Goal: Task Accomplishment & Management: Use online tool/utility

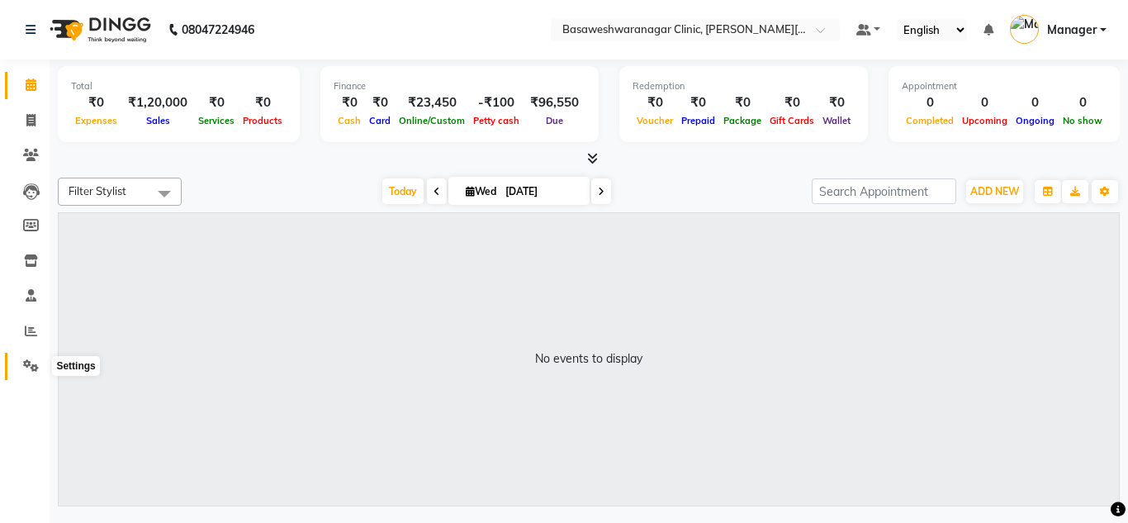
click at [29, 363] on icon at bounding box center [31, 365] width 16 height 12
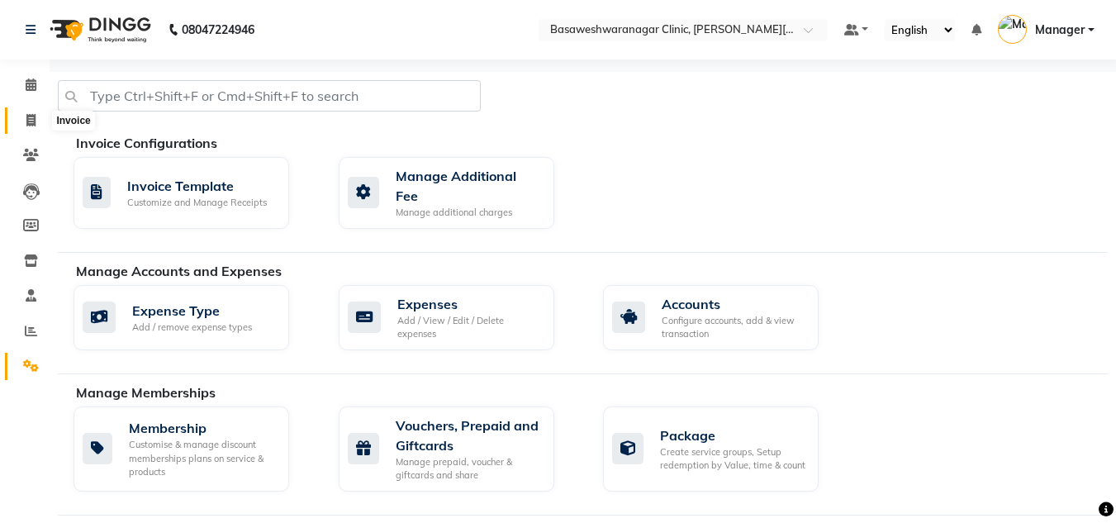
click at [33, 124] on icon at bounding box center [30, 120] width 9 height 12
select select "7441"
select select "service"
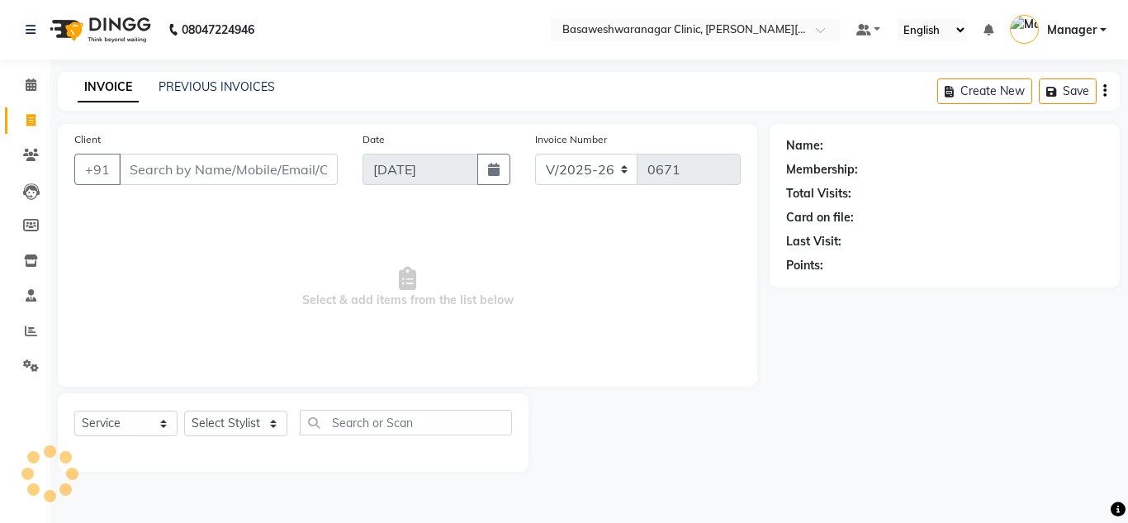
click at [227, 173] on input "Client" at bounding box center [228, 169] width 219 height 31
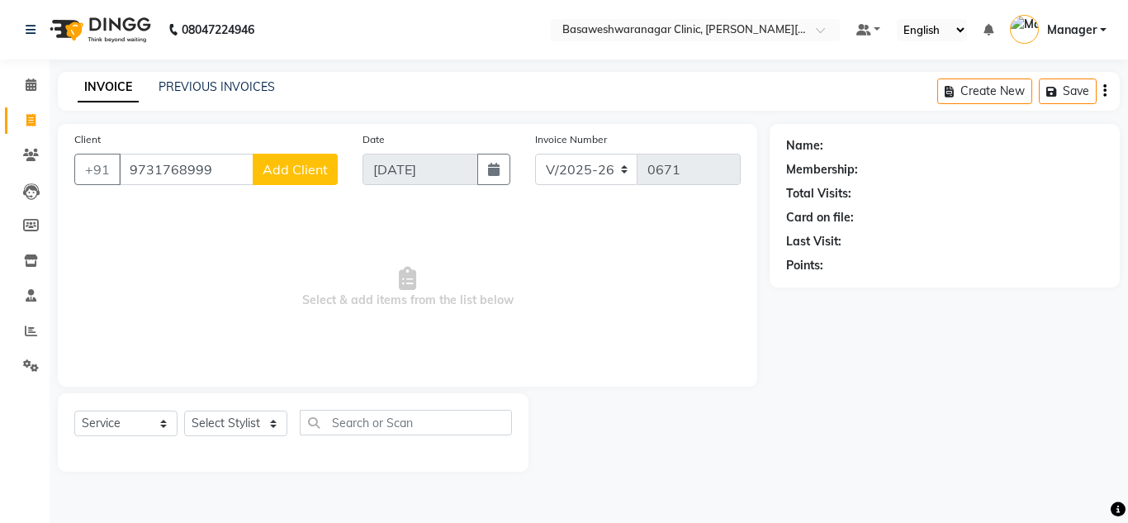
type input "9731768999"
click at [291, 169] on span "Add Client" at bounding box center [295, 169] width 65 height 17
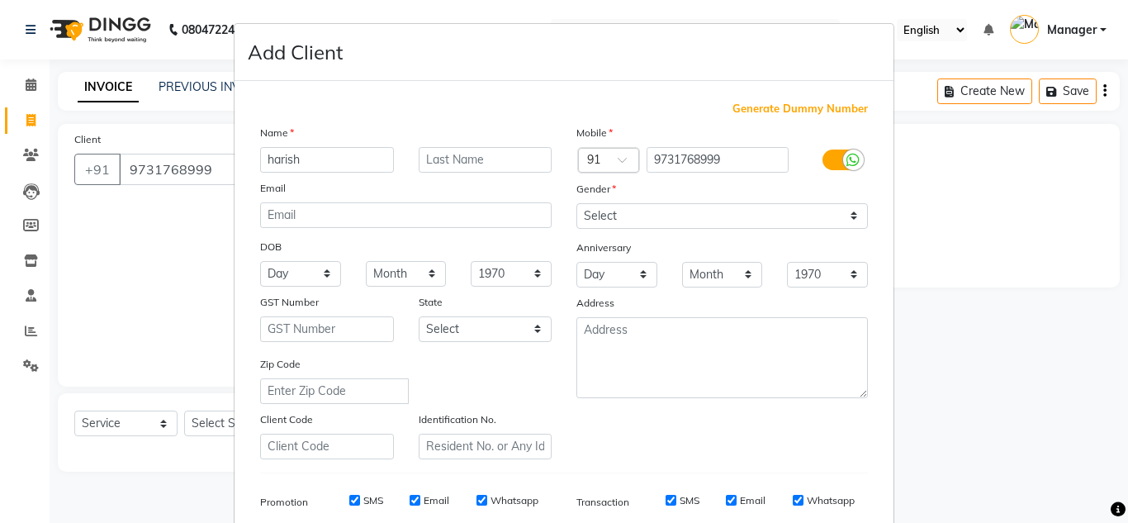
type input "harish"
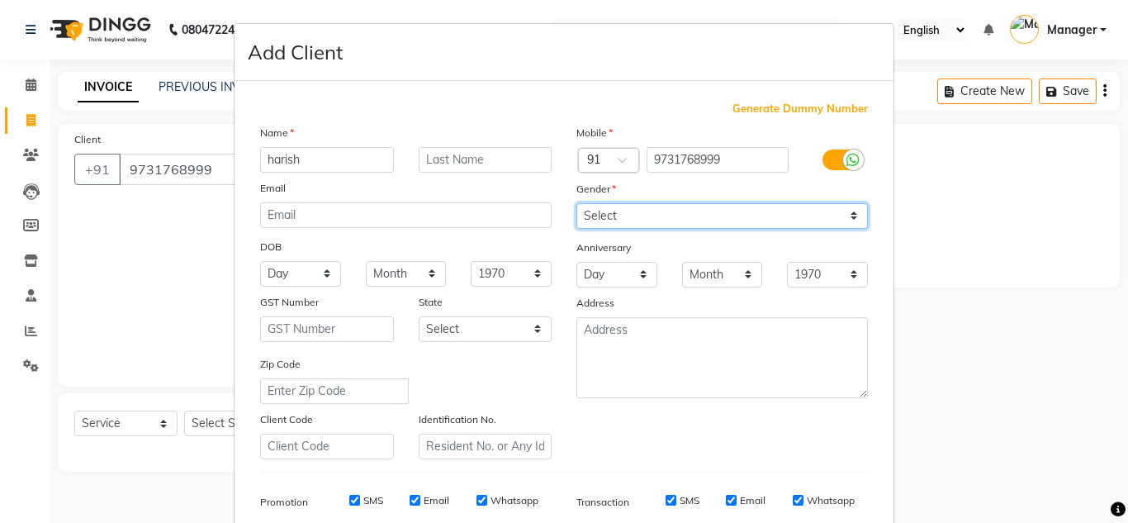
click at [619, 217] on select "Select [DEMOGRAPHIC_DATA] [DEMOGRAPHIC_DATA] Other Prefer Not To Say" at bounding box center [723, 216] width 292 height 26
click at [577, 203] on select "Select [DEMOGRAPHIC_DATA] [DEMOGRAPHIC_DATA] Other Prefer Not To Say" at bounding box center [723, 216] width 292 height 26
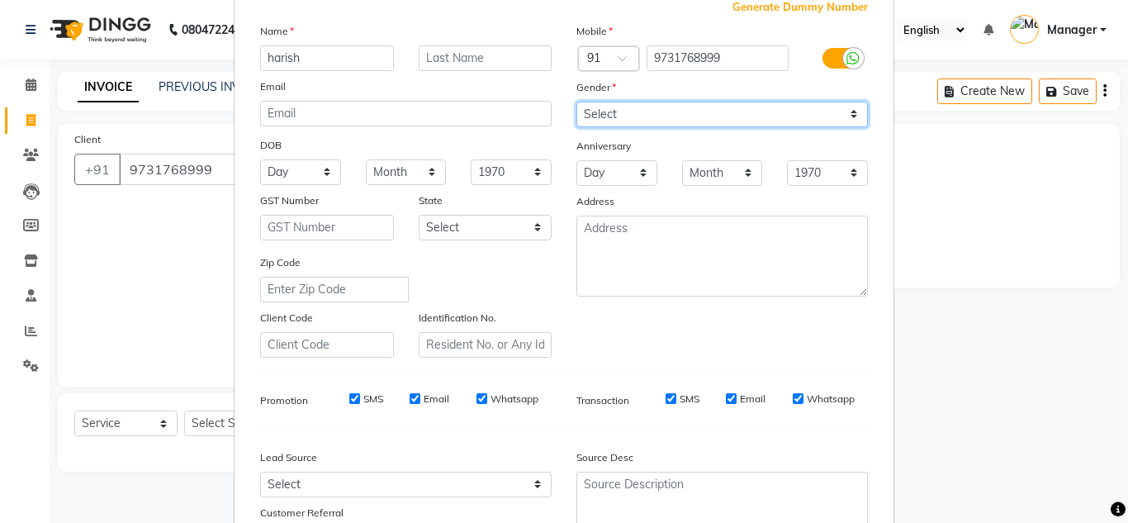
scroll to position [101, 0]
click at [667, 107] on select "Select [DEMOGRAPHIC_DATA] [DEMOGRAPHIC_DATA] Other Prefer Not To Say" at bounding box center [723, 115] width 292 height 26
select select "[DEMOGRAPHIC_DATA]"
click at [577, 102] on select "Select [DEMOGRAPHIC_DATA] [DEMOGRAPHIC_DATA] Other Prefer Not To Say" at bounding box center [723, 115] width 292 height 26
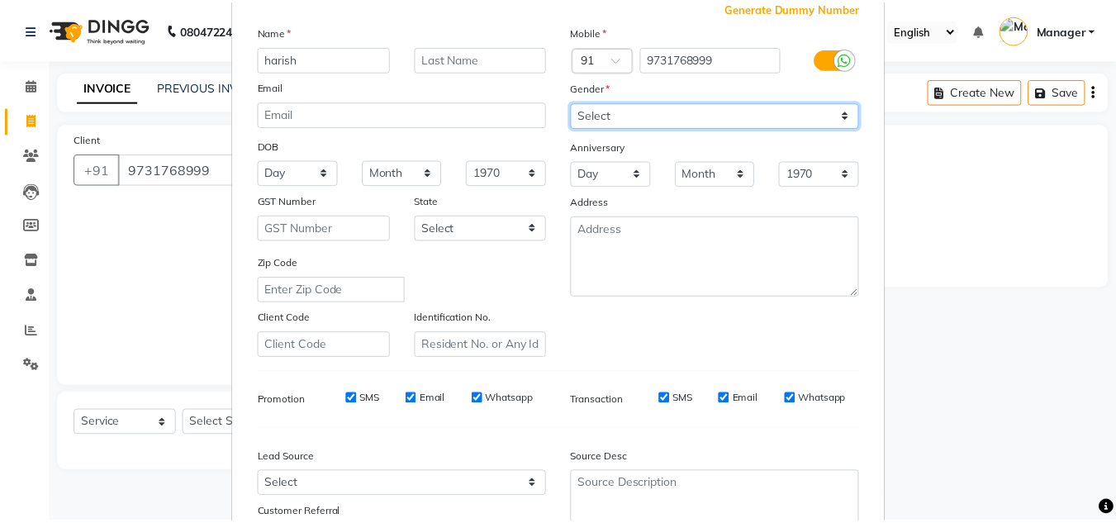
scroll to position [240, 0]
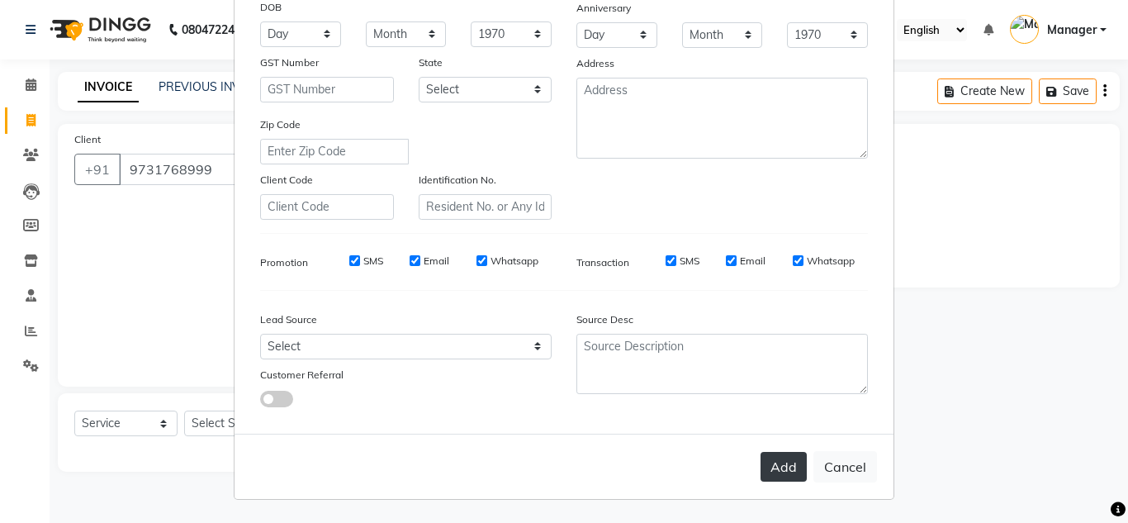
click at [785, 472] on button "Add" at bounding box center [784, 467] width 46 height 30
select select
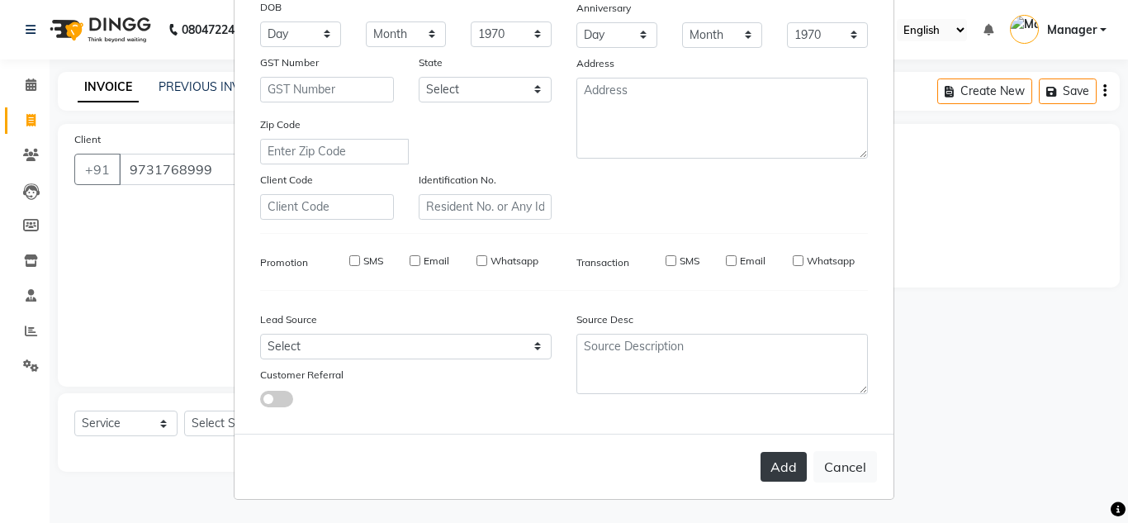
select select
checkbox input "false"
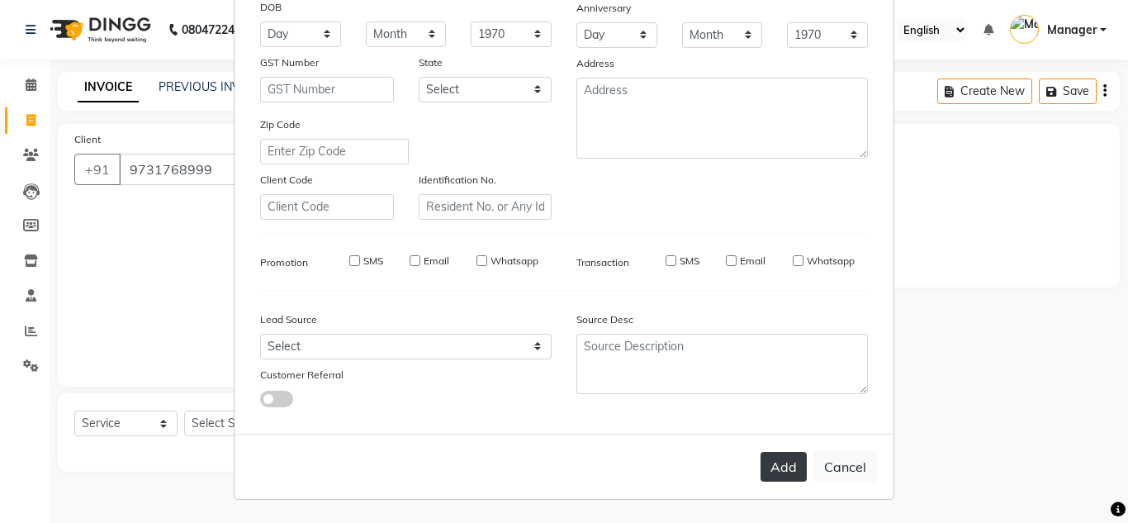
checkbox input "false"
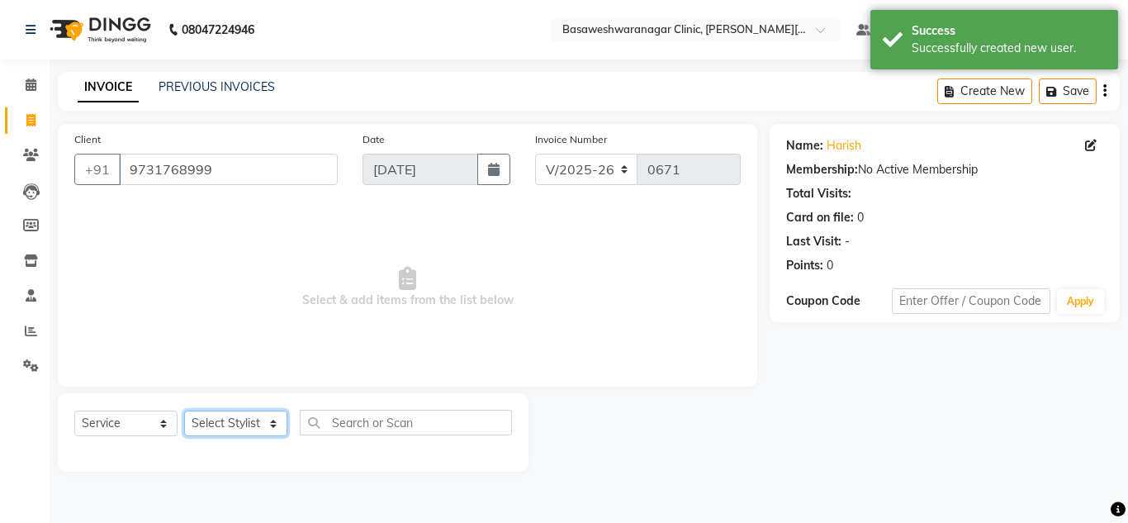
click at [241, 428] on select "Select Stylist [PERSON_NAME] [PERSON_NAME] Manager NAVYA [PERSON_NAME] shangnim…" at bounding box center [235, 424] width 103 height 26
select select "65313"
click at [184, 411] on select "Select Stylist [PERSON_NAME] [PERSON_NAME] Manager NAVYA [PERSON_NAME] shangnim…" at bounding box center [235, 424] width 103 height 26
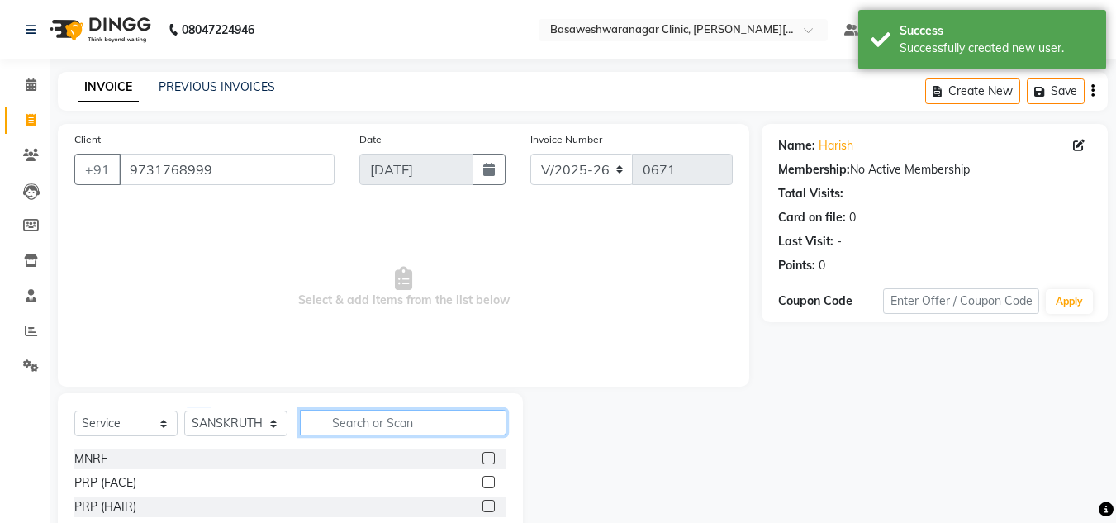
click at [351, 420] on input "text" at bounding box center [403, 423] width 206 height 26
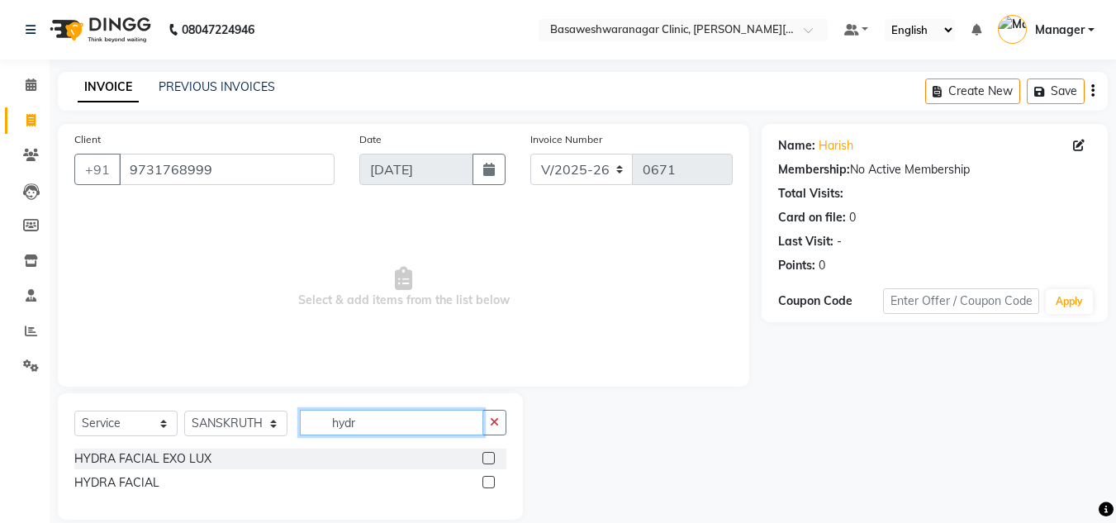
type input "hydr"
click at [491, 459] on label at bounding box center [488, 458] width 12 height 12
click at [491, 459] on input "checkbox" at bounding box center [487, 458] width 11 height 11
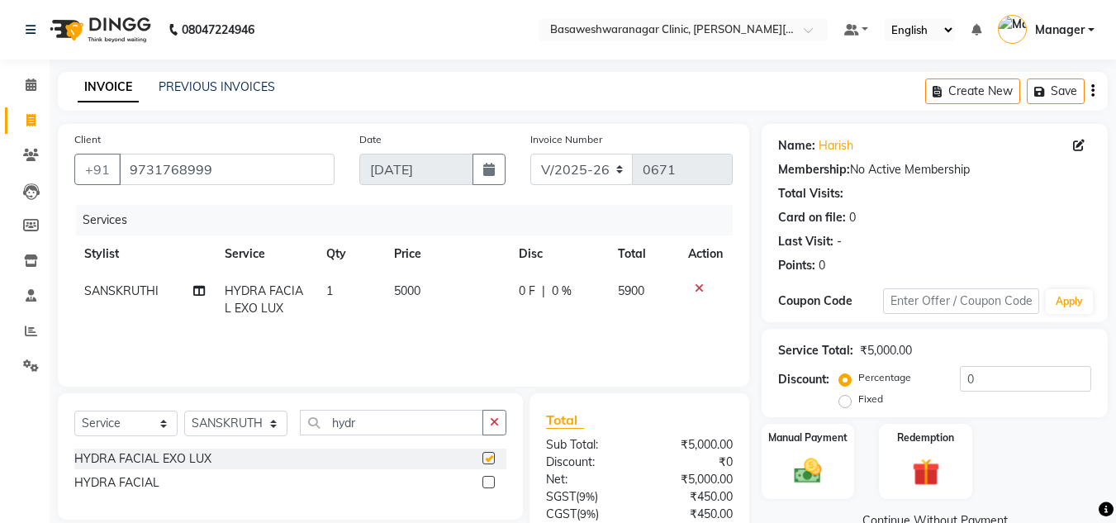
checkbox input "false"
click at [411, 431] on input "hydr" at bounding box center [391, 423] width 183 height 26
type input "h"
type input "carbo"
click at [490, 456] on label at bounding box center [488, 458] width 12 height 12
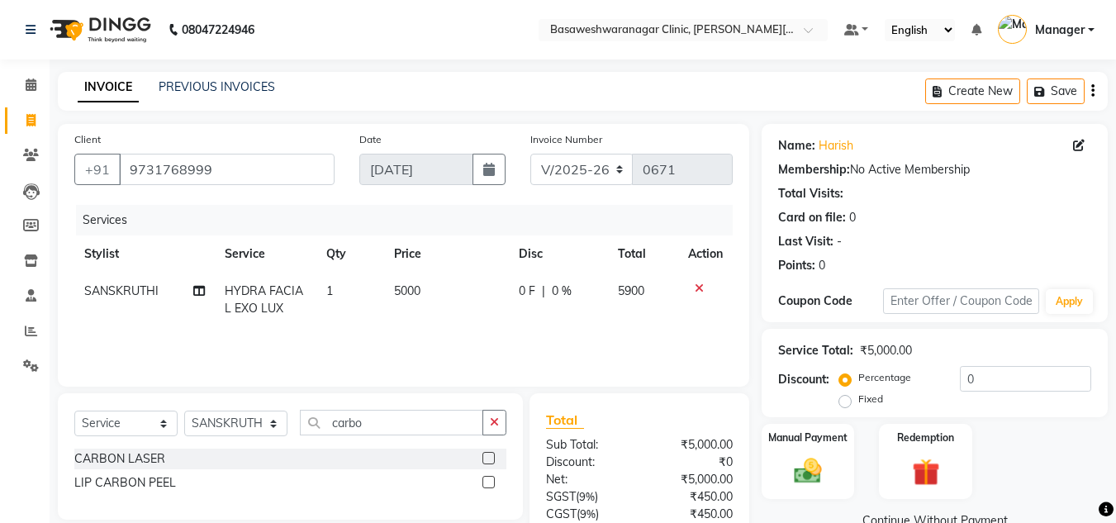
click at [490, 456] on input "checkbox" at bounding box center [487, 458] width 11 height 11
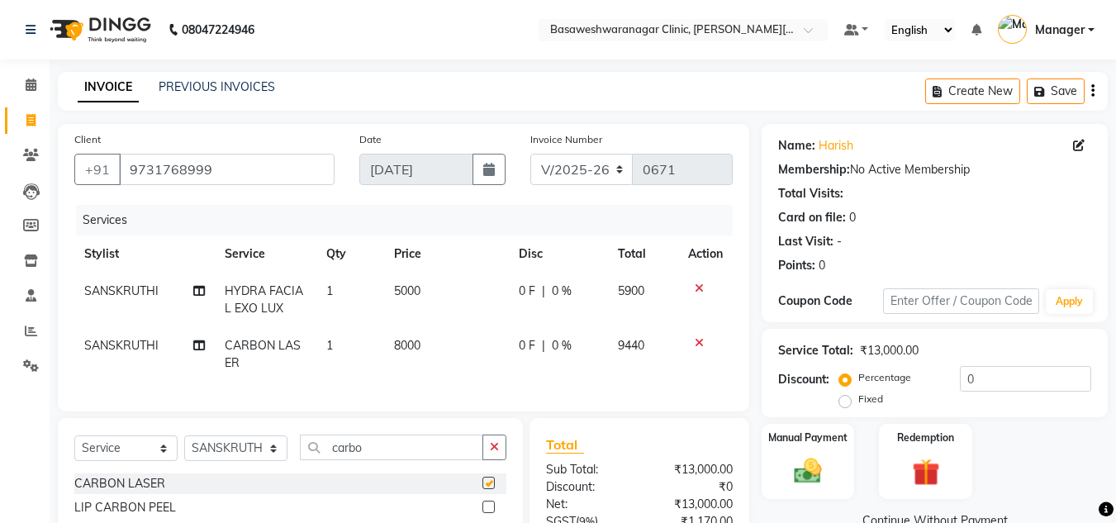
checkbox input "false"
click at [457, 344] on td "8000" at bounding box center [446, 354] width 124 height 55
select select "65313"
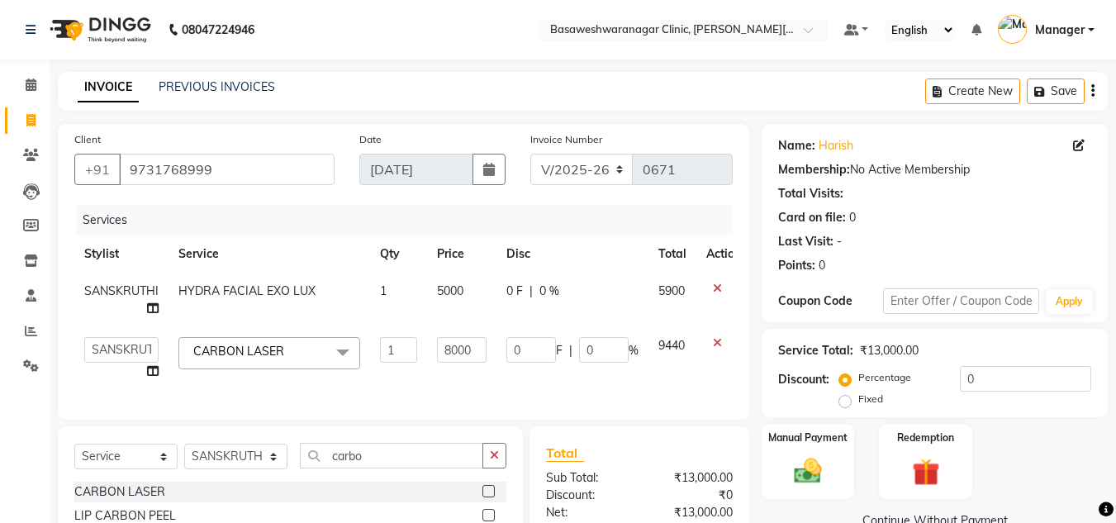
click at [457, 344] on input "8000" at bounding box center [462, 350] width 50 height 26
type input "6000"
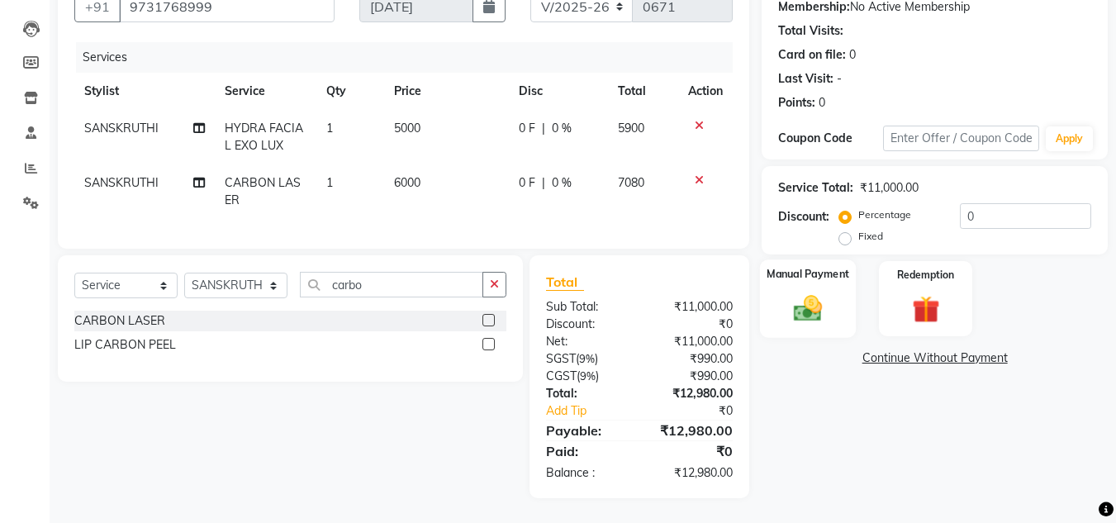
click at [809, 292] on img at bounding box center [808, 308] width 46 height 33
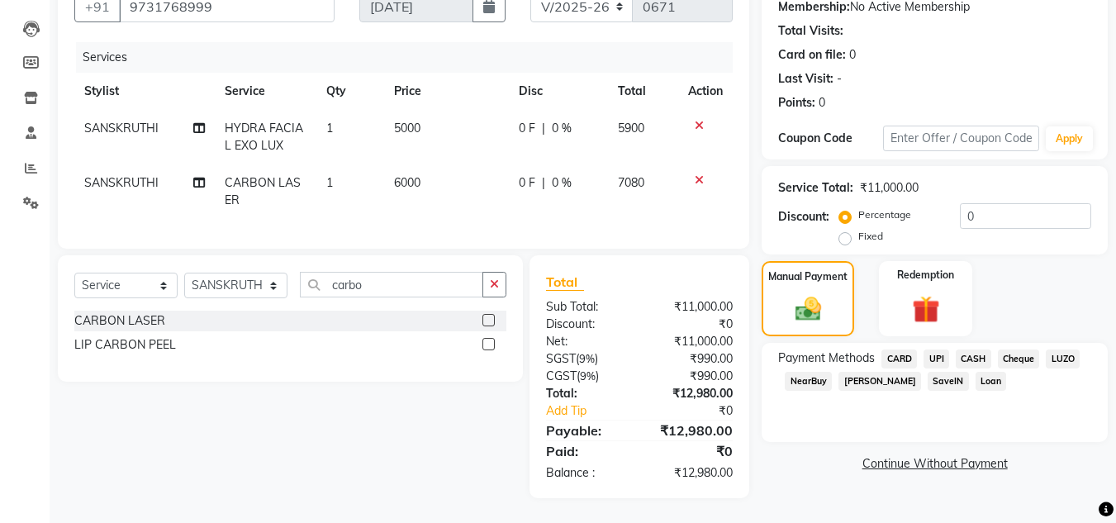
click at [943, 349] on span "UPI" at bounding box center [936, 358] width 26 height 19
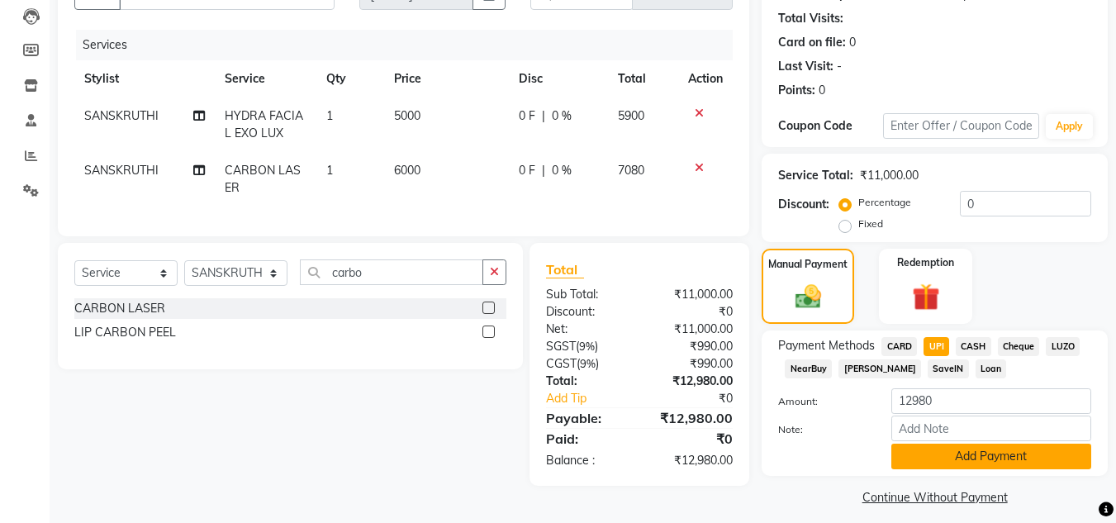
click at [975, 453] on button "Add Payment" at bounding box center [991, 457] width 200 height 26
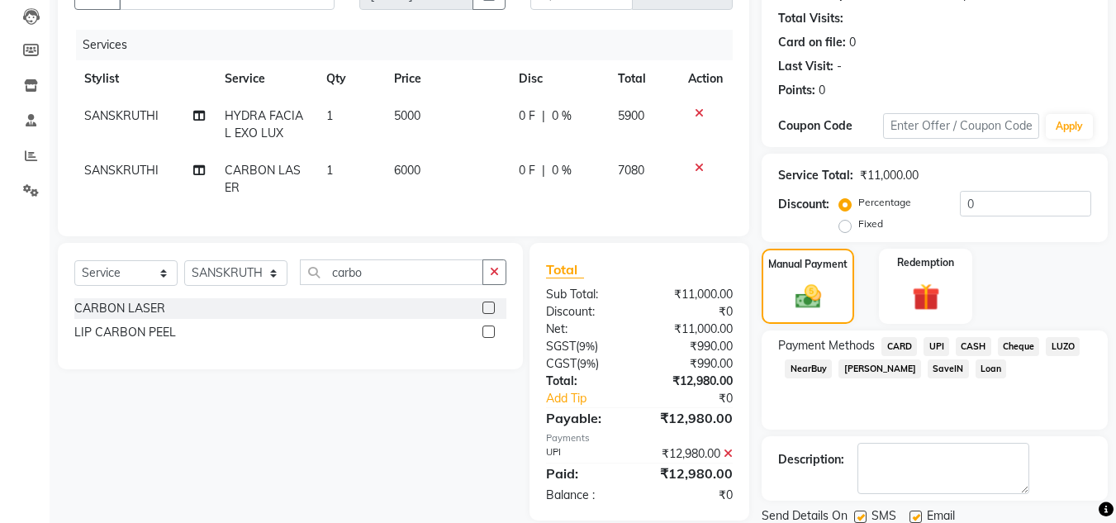
scroll to position [234, 0]
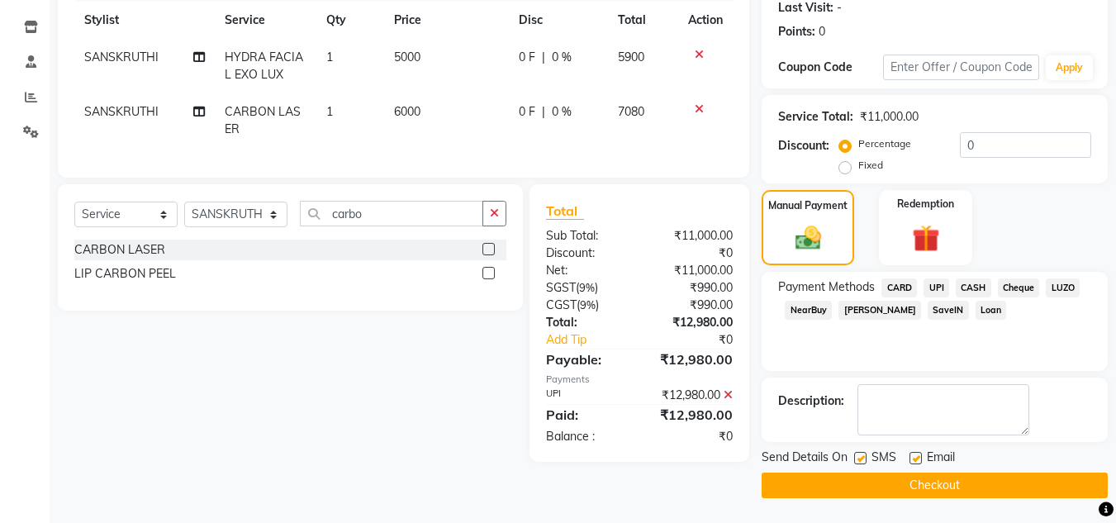
click at [942, 482] on button "Checkout" at bounding box center [935, 485] width 346 height 26
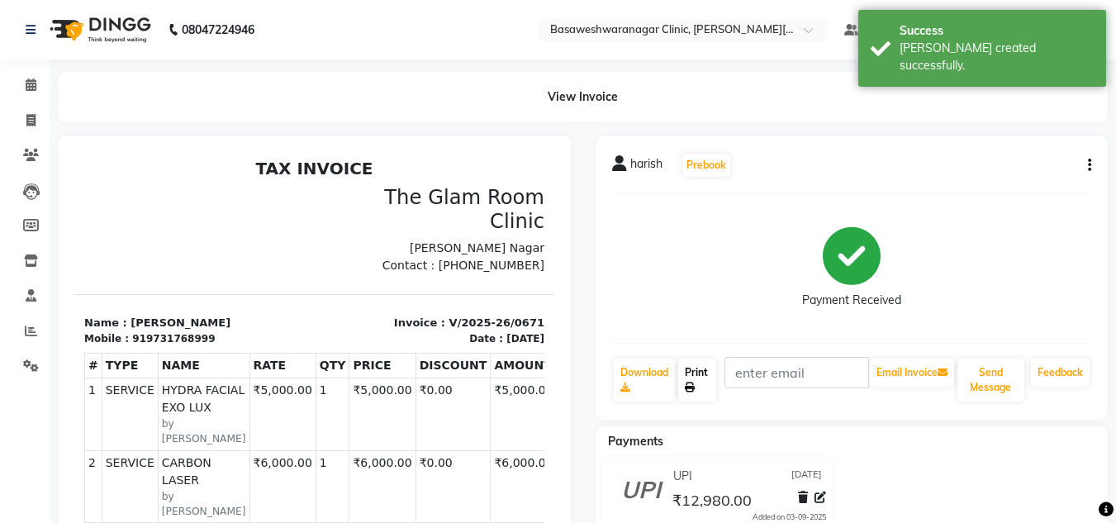
click at [688, 382] on icon at bounding box center [690, 387] width 10 height 10
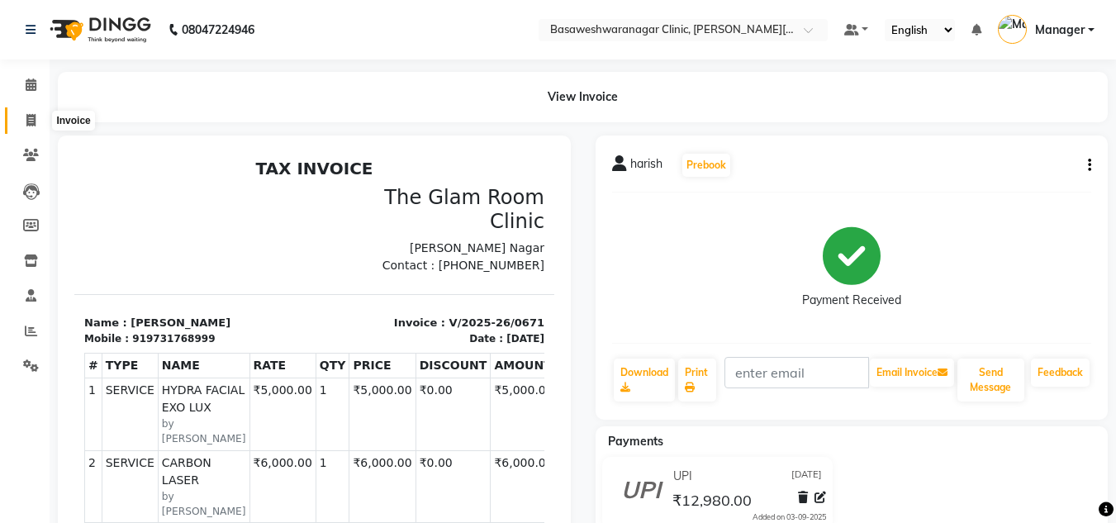
click at [31, 116] on icon at bounding box center [30, 120] width 9 height 12
select select "service"
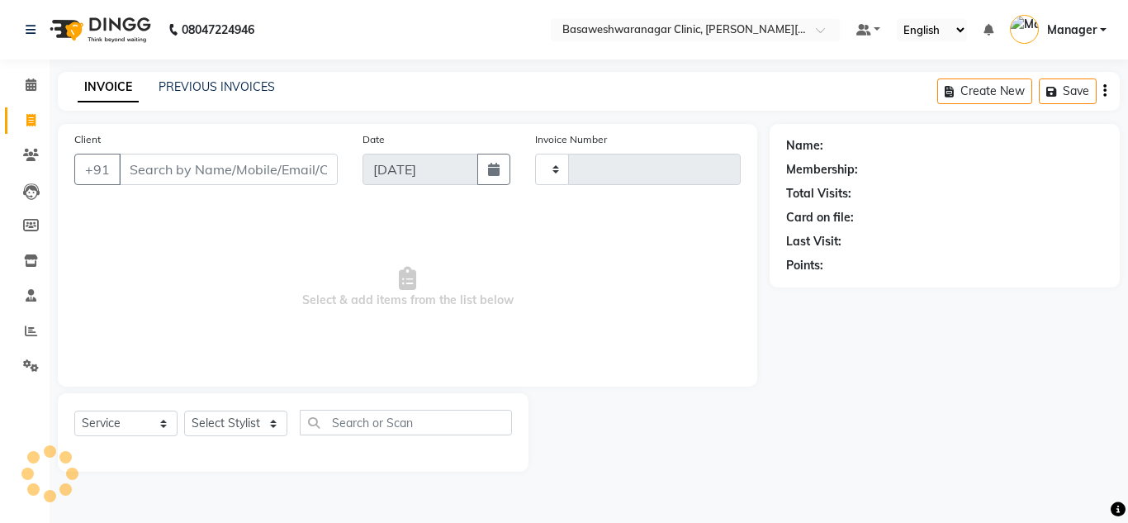
type input "0672"
select select "7441"
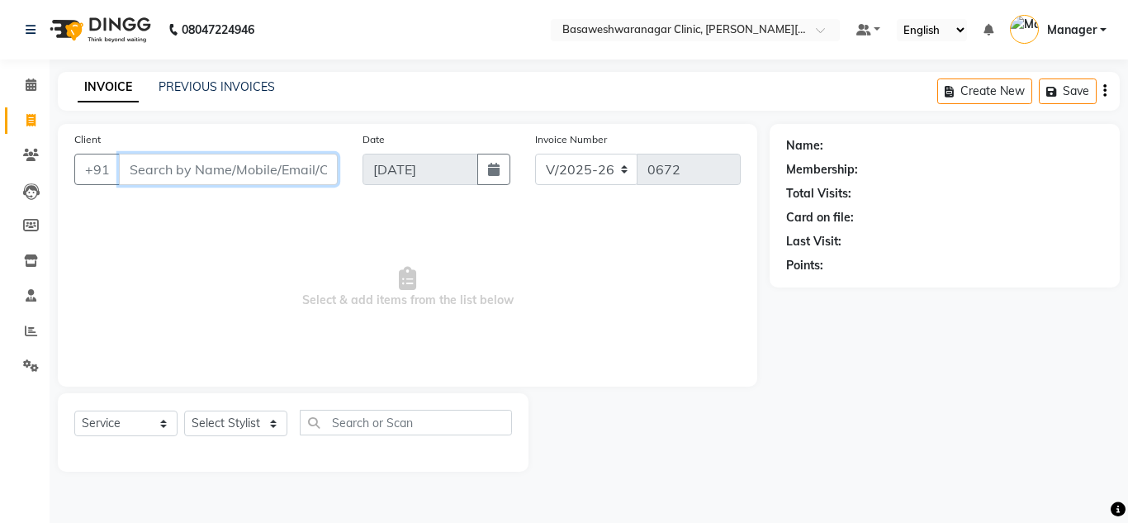
paste input "8105510856"
type input "8105510856"
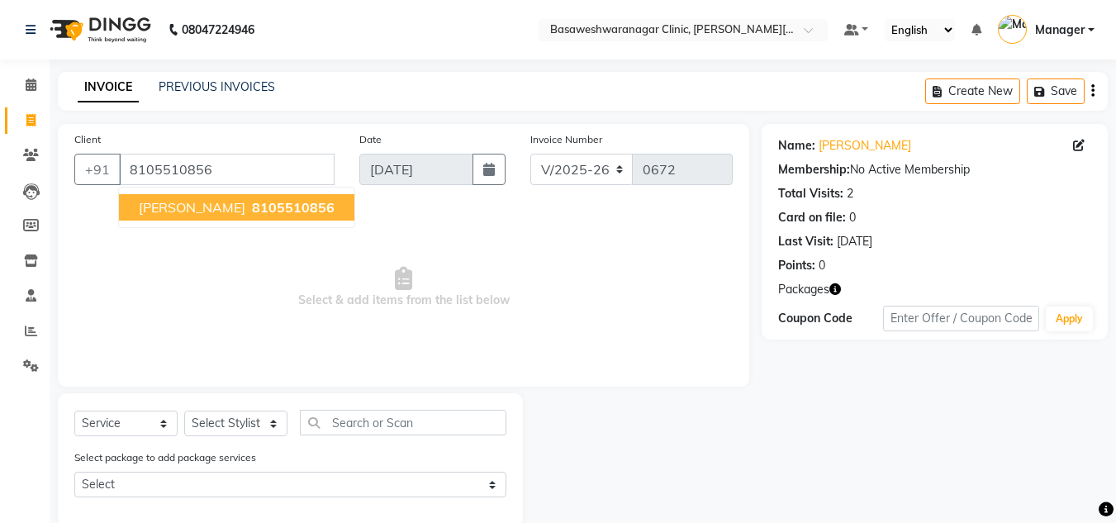
click at [252, 197] on button "[PERSON_NAME] 8105510856" at bounding box center [236, 207] width 235 height 26
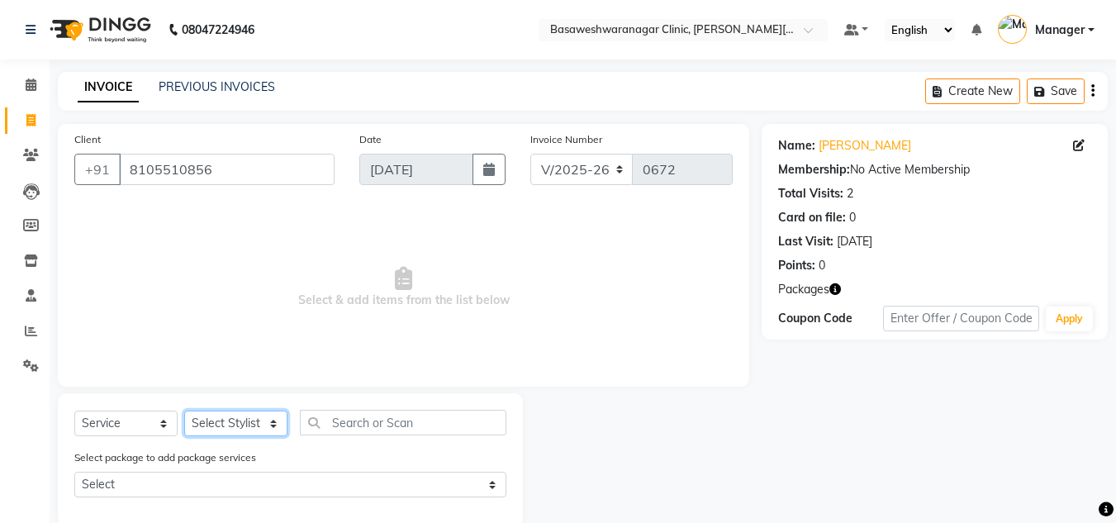
click at [203, 426] on select "Select Stylist [PERSON_NAME] [PERSON_NAME] Manager NAVYA [PERSON_NAME] shangnim…" at bounding box center [235, 424] width 103 height 26
select select "65316"
click at [184, 411] on select "Select Stylist [PERSON_NAME] [PERSON_NAME] Manager NAVYA [PERSON_NAME] shangnim…" at bounding box center [235, 424] width 103 height 26
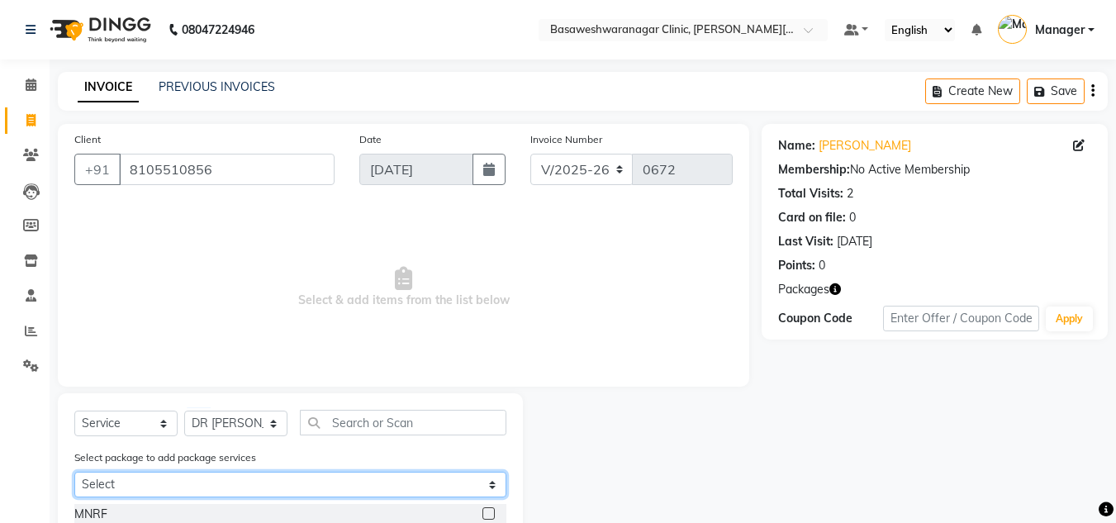
click at [190, 484] on select "Select [PERSON_NAME] PEELS+CARBON" at bounding box center [290, 485] width 432 height 26
select select "1: Object"
click at [74, 472] on select "Select [PERSON_NAME] PEELS+CARBON" at bounding box center [290, 485] width 432 height 26
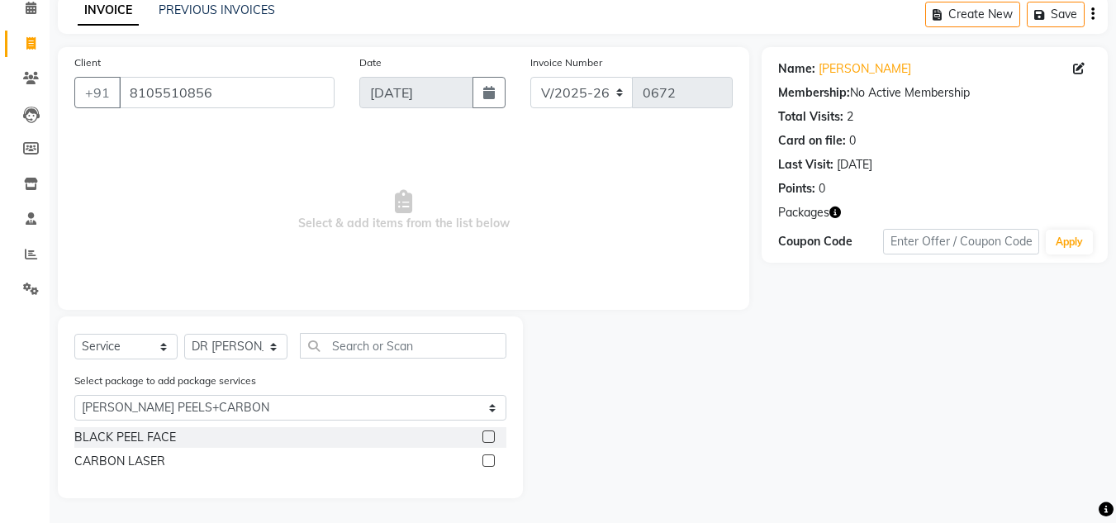
click at [487, 435] on label at bounding box center [488, 436] width 12 height 12
click at [487, 435] on input "checkbox" at bounding box center [487, 437] width 11 height 11
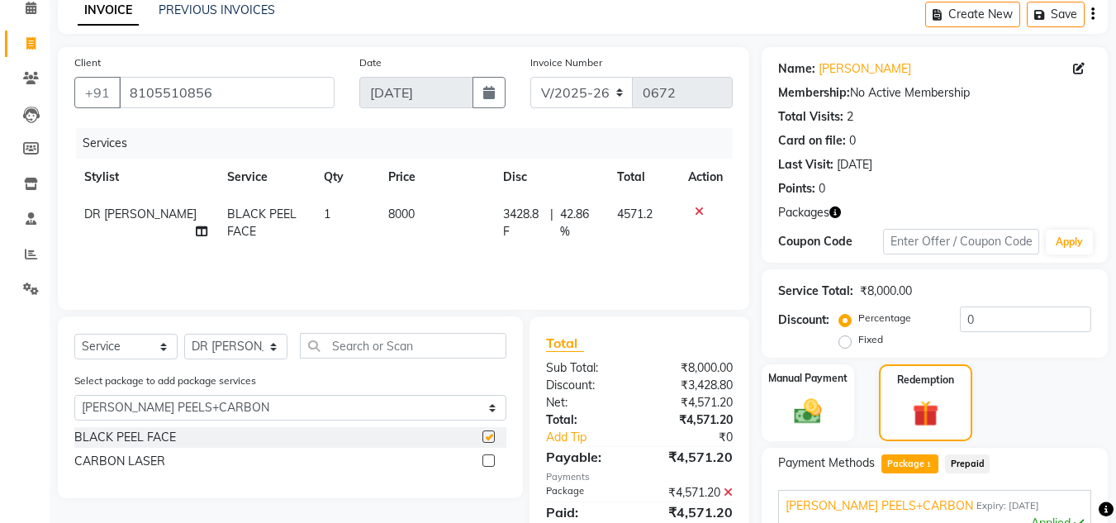
checkbox input "false"
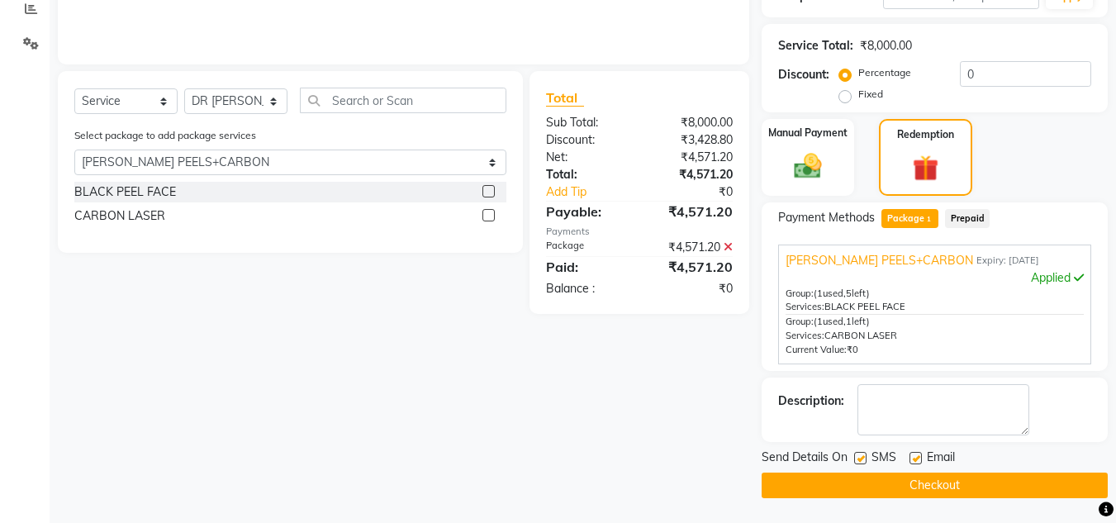
click at [843, 484] on button "Checkout" at bounding box center [935, 485] width 346 height 26
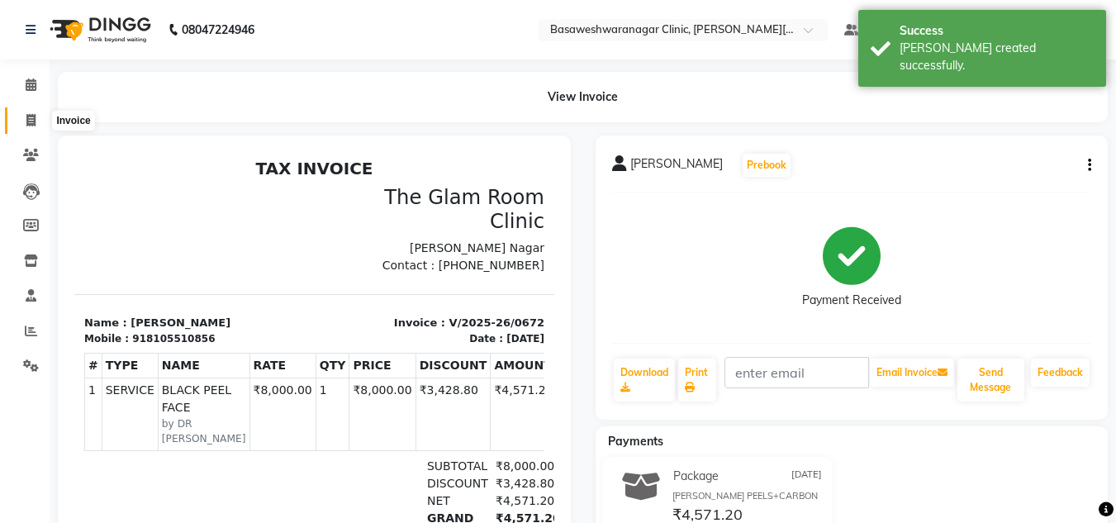
click at [36, 125] on span at bounding box center [31, 121] width 29 height 19
select select "service"
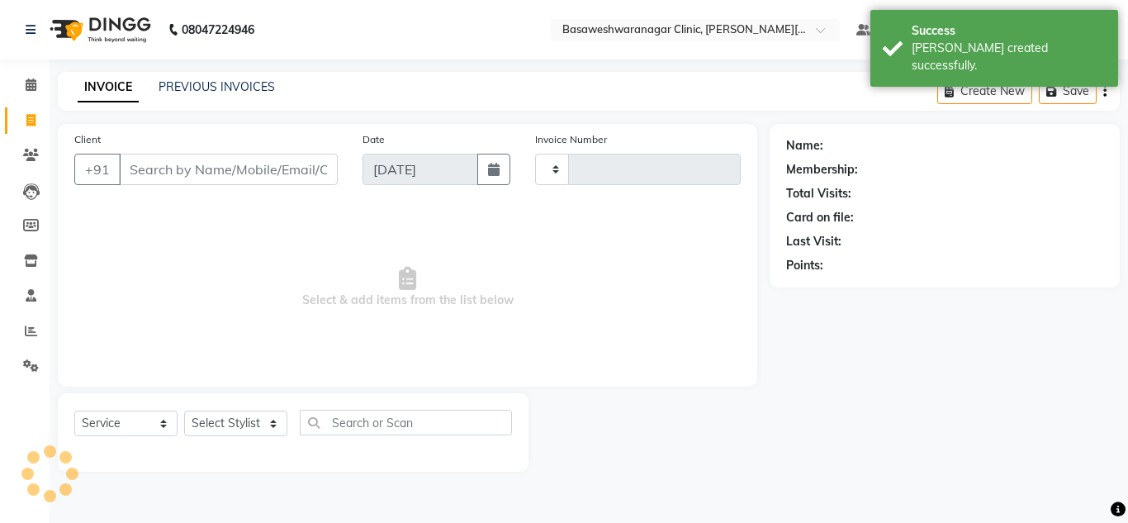
type input "0673"
select select "7441"
click at [263, 93] on link "PREVIOUS INVOICES" at bounding box center [217, 86] width 116 height 15
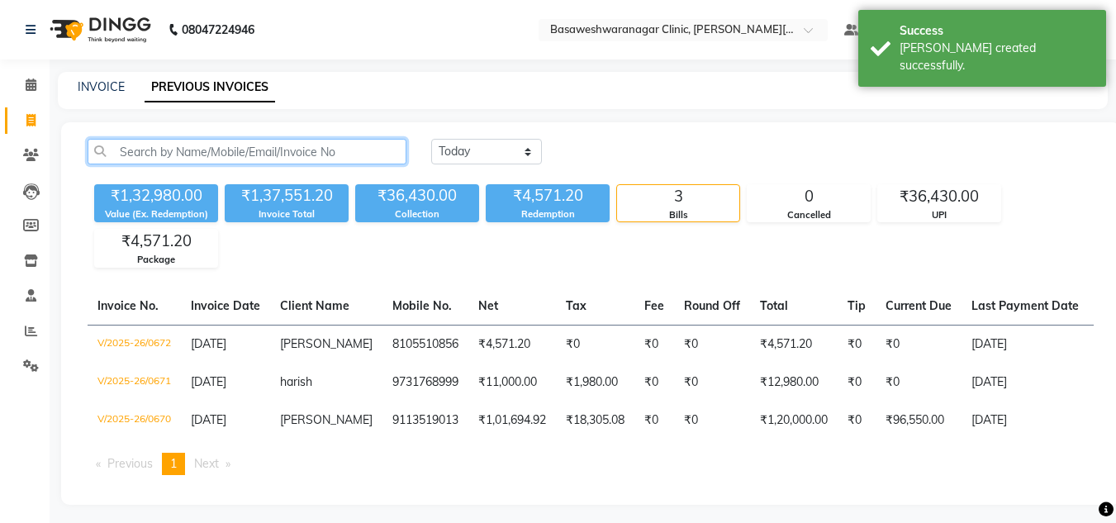
click at [244, 155] on input "text" at bounding box center [247, 152] width 319 height 26
paste input "8105510856"
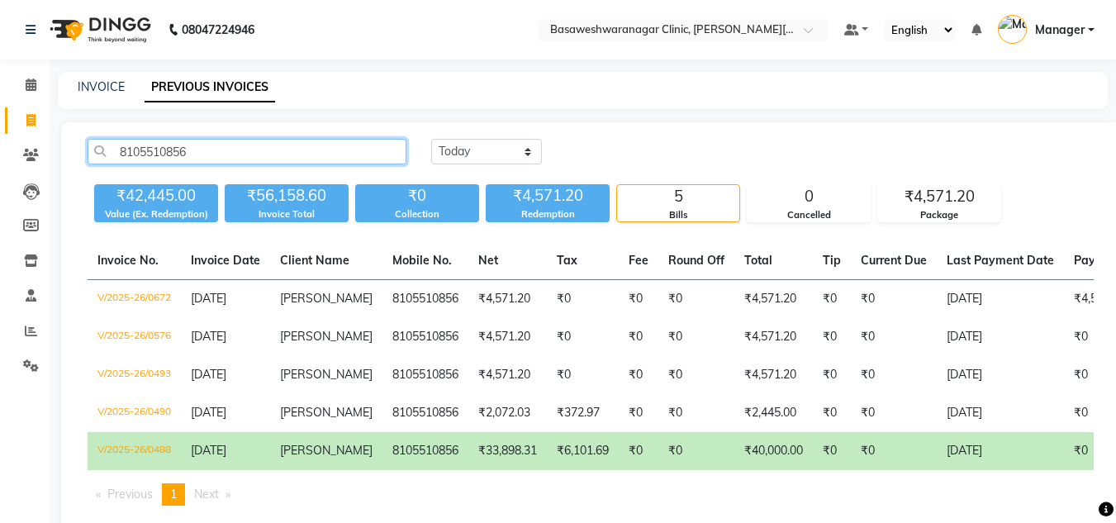
scroll to position [50, 0]
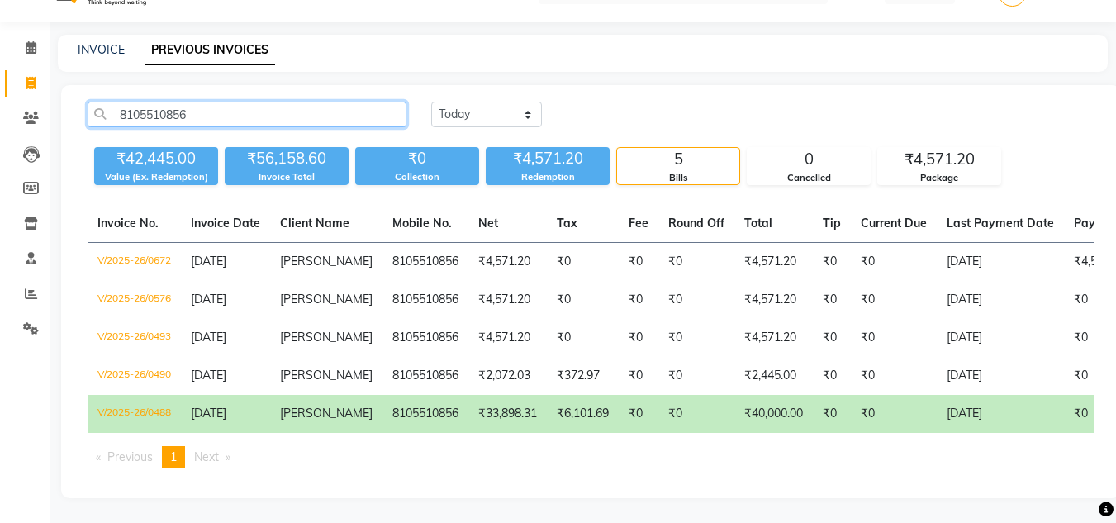
type input "8105510856"
click at [157, 102] on input "8105510856" at bounding box center [247, 115] width 319 height 26
paste input "9980486715"
type input "9980486715"
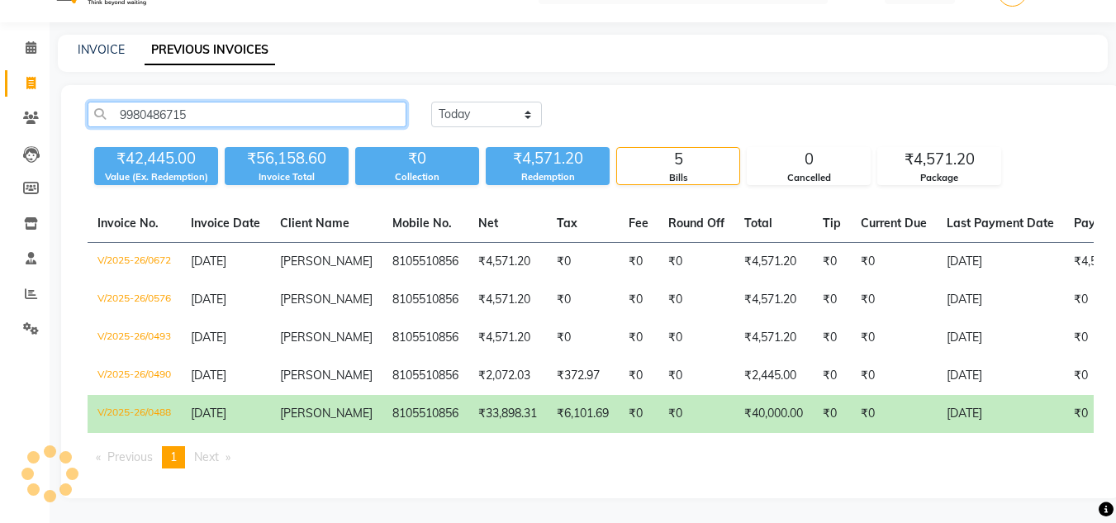
scroll to position [0, 0]
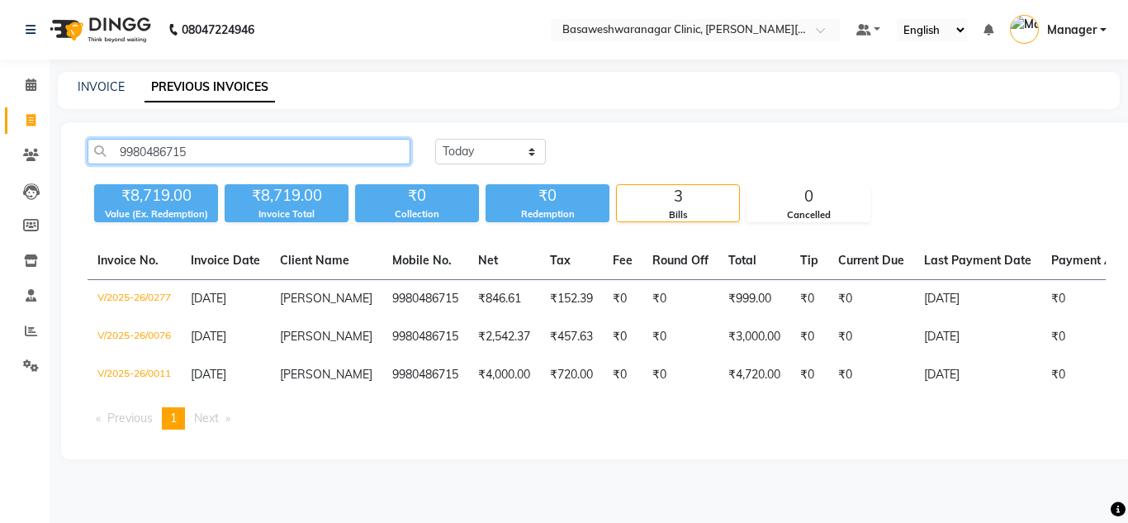
click at [146, 152] on input "9980486715" at bounding box center [249, 152] width 323 height 26
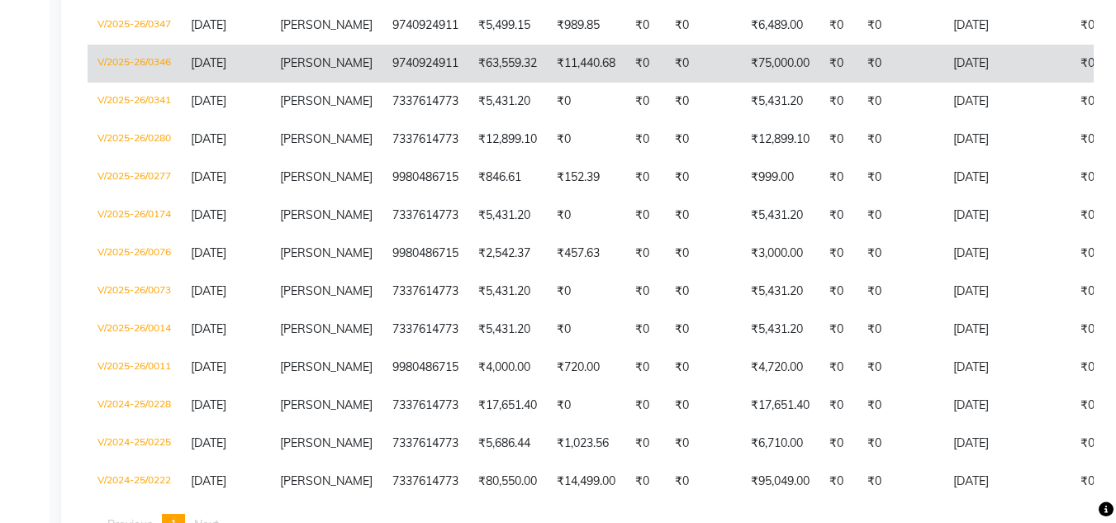
scroll to position [654, 0]
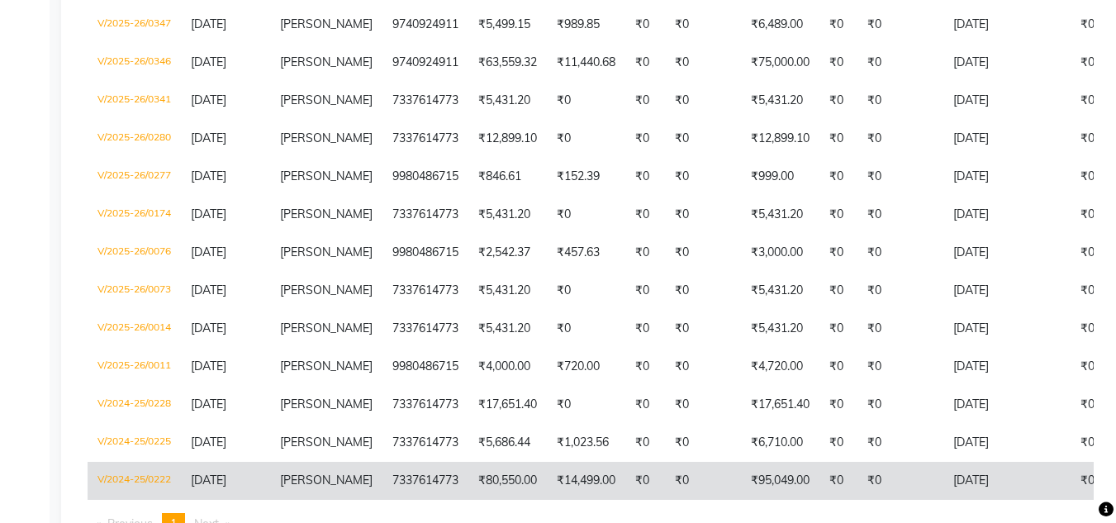
type input "[PERSON_NAME]"
click at [428, 498] on td "7337614773" at bounding box center [425, 481] width 86 height 38
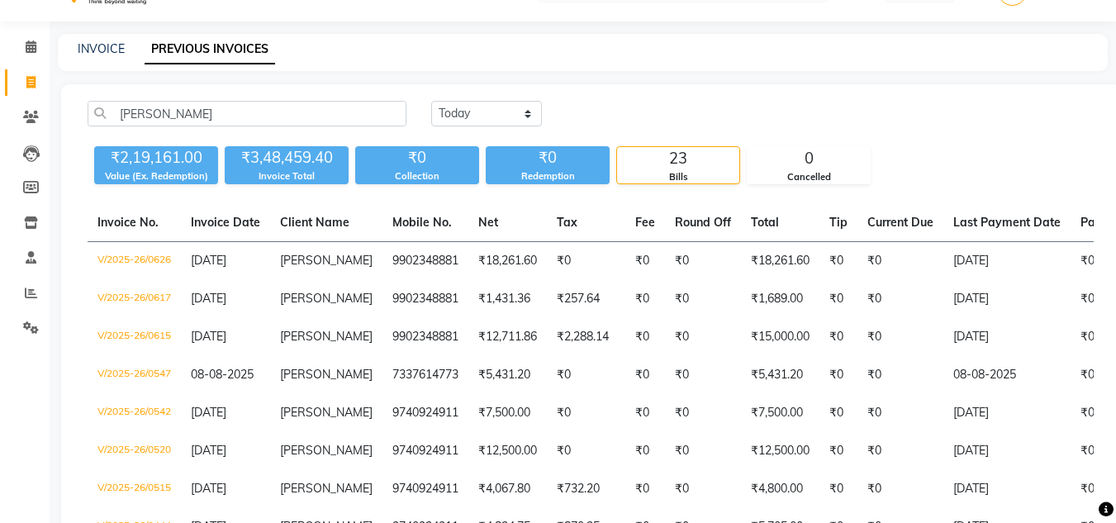
scroll to position [0, 0]
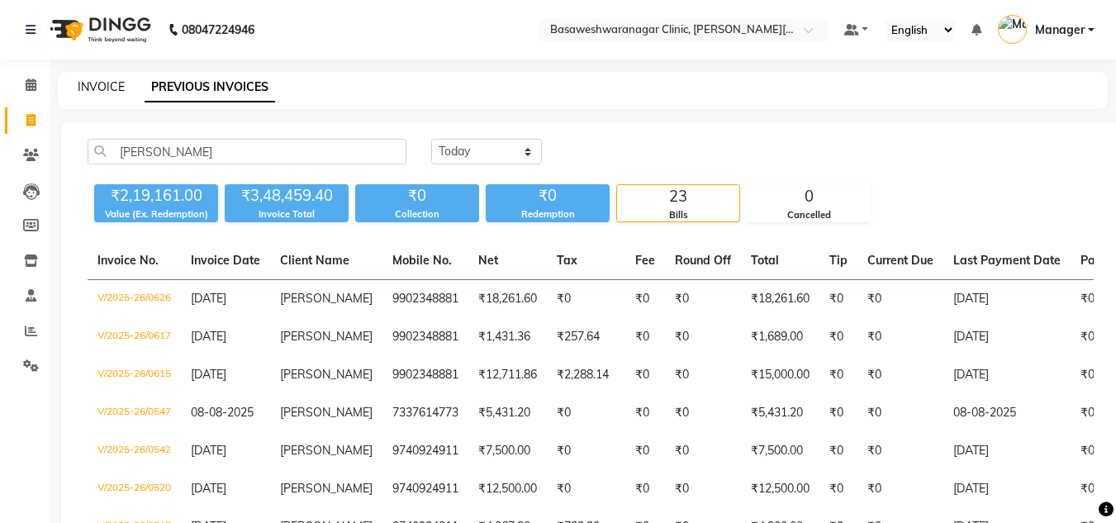
click at [88, 86] on link "INVOICE" at bounding box center [101, 86] width 47 height 15
select select "service"
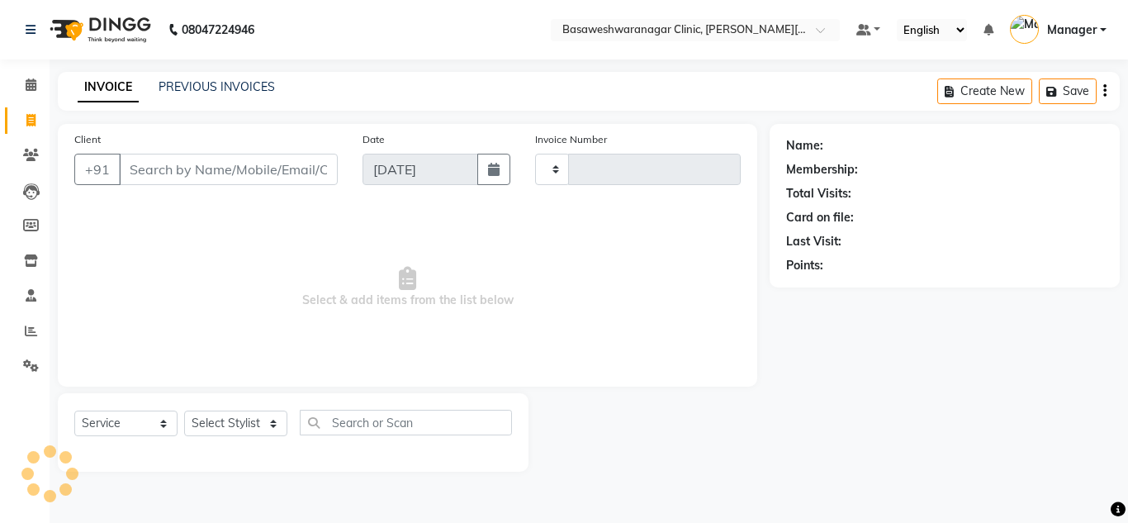
type input "0673"
select select "7441"
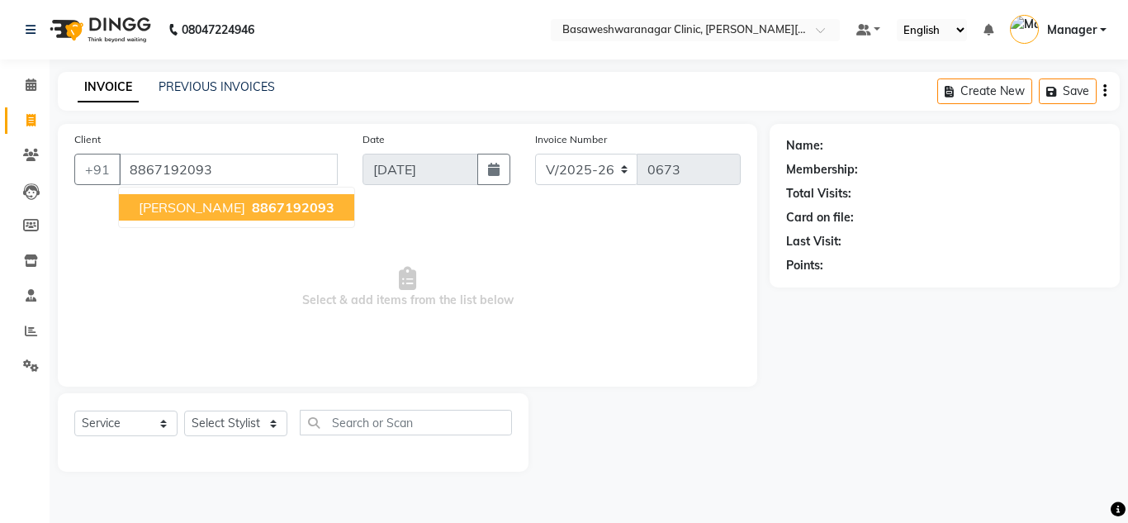
type input "8867192093"
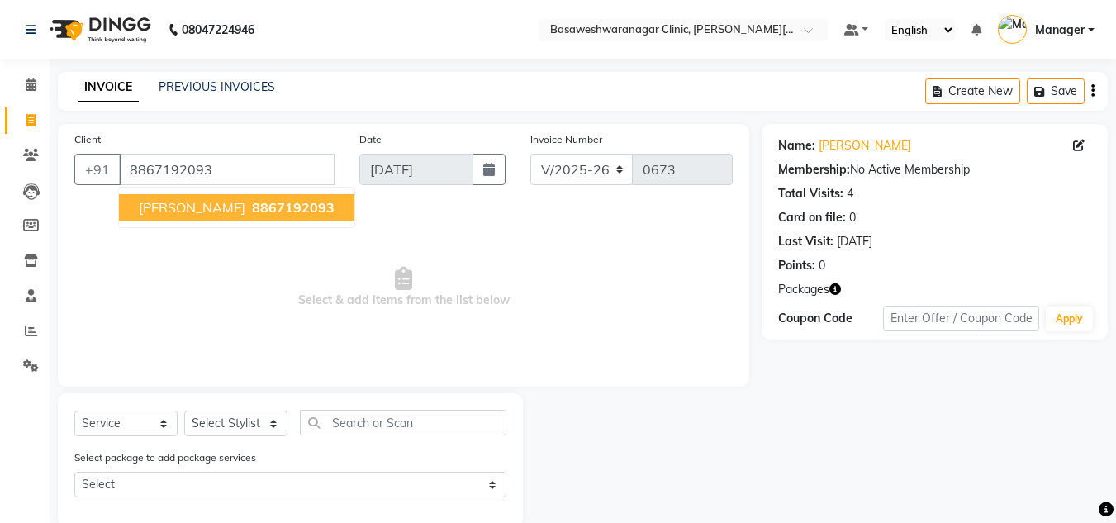
click at [225, 197] on button "[PERSON_NAME] 8867192093" at bounding box center [236, 207] width 235 height 26
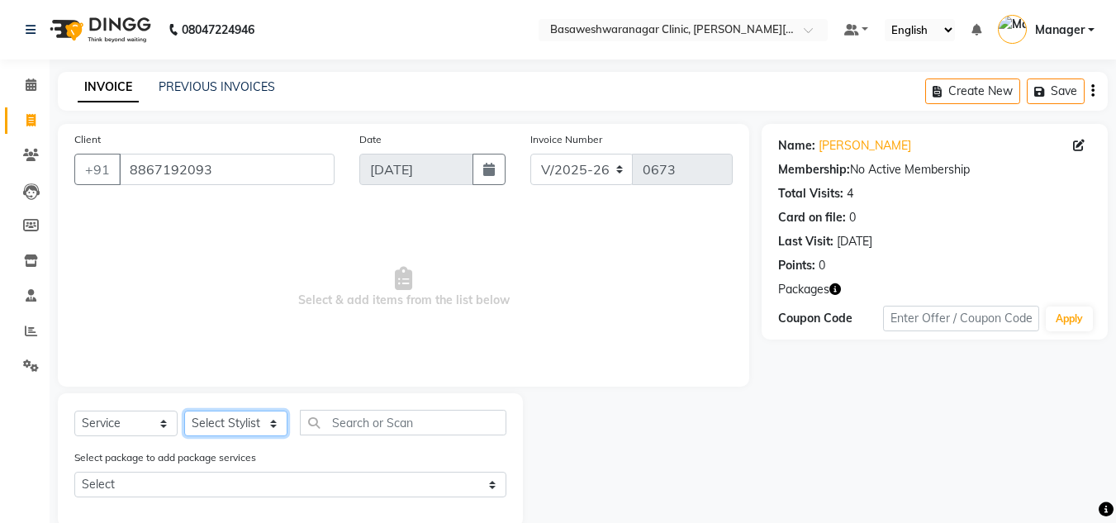
click at [229, 420] on select "Select Stylist [PERSON_NAME] [PERSON_NAME] Manager NAVYA [PERSON_NAME] shangnim…" at bounding box center [235, 424] width 103 height 26
click at [184, 411] on select "Select Stylist [PERSON_NAME] [PERSON_NAME] Manager NAVYA [PERSON_NAME] shangnim…" at bounding box center [235, 424] width 103 height 26
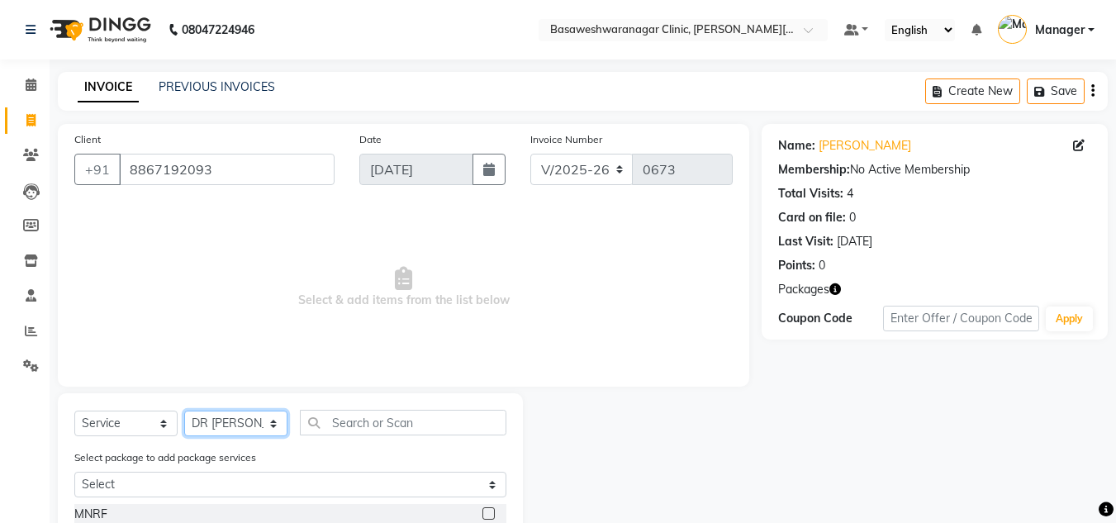
click at [224, 419] on select "Select Stylist [PERSON_NAME] [PERSON_NAME] Manager NAVYA [PERSON_NAME] shangnim…" at bounding box center [235, 424] width 103 height 26
select select "65313"
click at [184, 411] on select "Select Stylist [PERSON_NAME] [PERSON_NAME] Manager NAVYA [PERSON_NAME] shangnim…" at bounding box center [235, 424] width 103 height 26
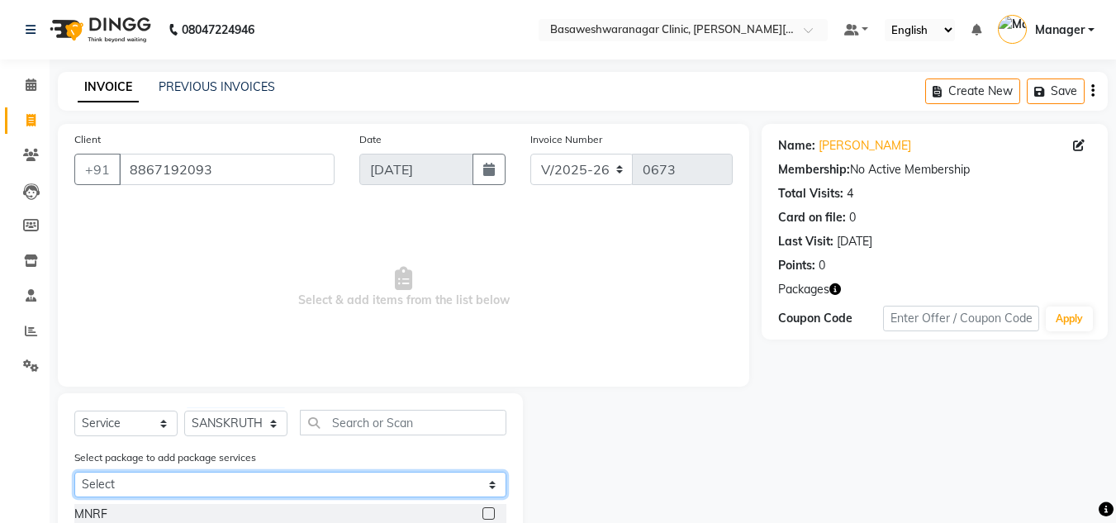
click at [188, 493] on select "Select [PERSON_NAME] NEW PACKAGE" at bounding box center [290, 485] width 432 height 26
select select "1: Object"
click at [74, 472] on select "Select [PERSON_NAME] NEW PACKAGE" at bounding box center [290, 485] width 432 height 26
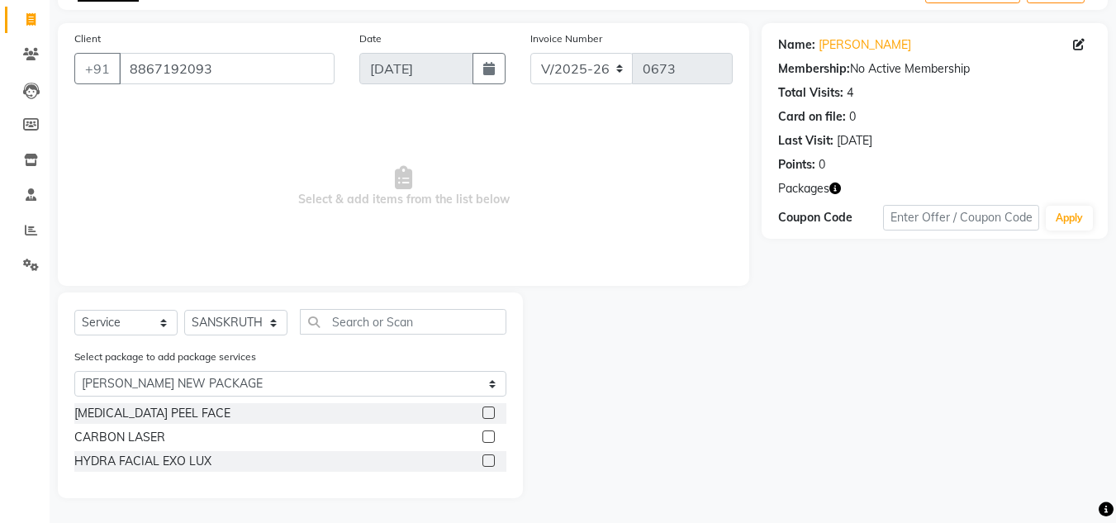
click at [492, 436] on label at bounding box center [488, 436] width 12 height 12
click at [492, 436] on input "checkbox" at bounding box center [487, 437] width 11 height 11
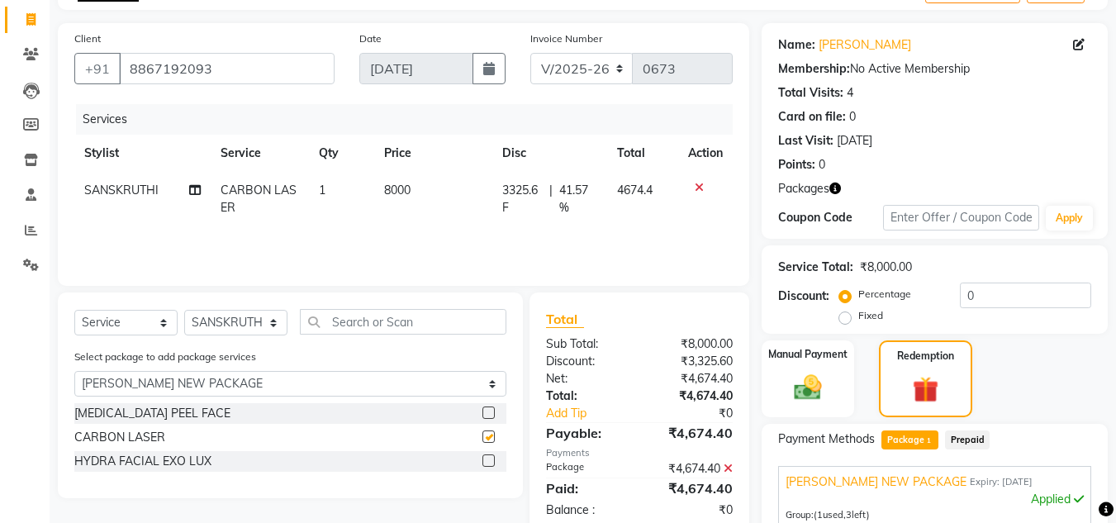
checkbox input "false"
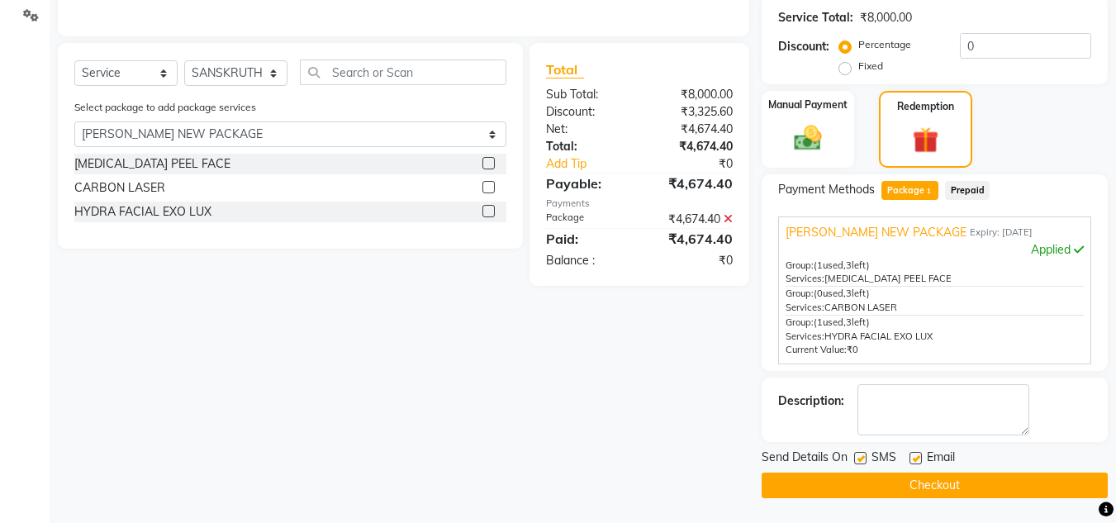
click at [812, 494] on button "Checkout" at bounding box center [935, 485] width 346 height 26
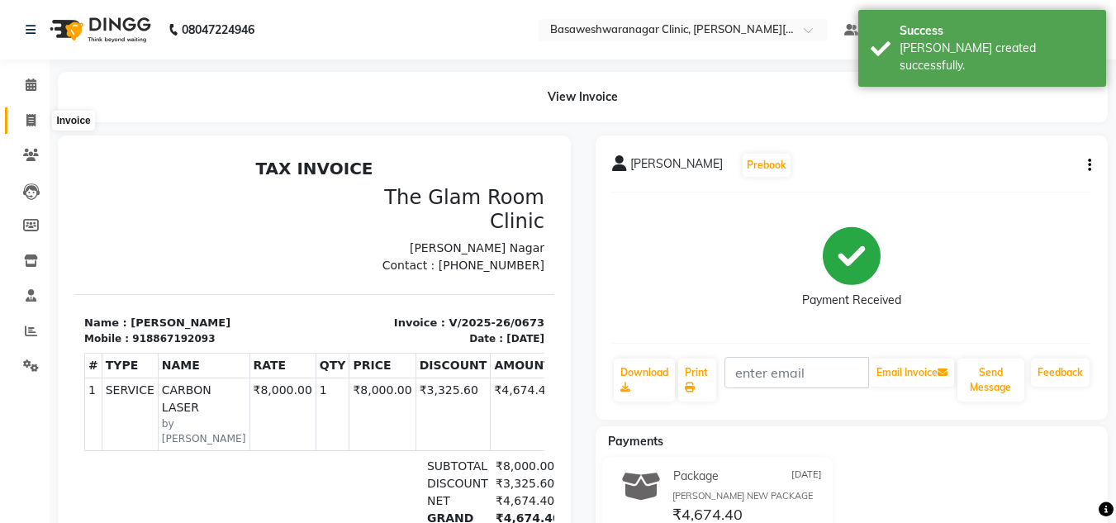
click at [35, 126] on icon at bounding box center [30, 120] width 9 height 12
select select "7441"
select select "service"
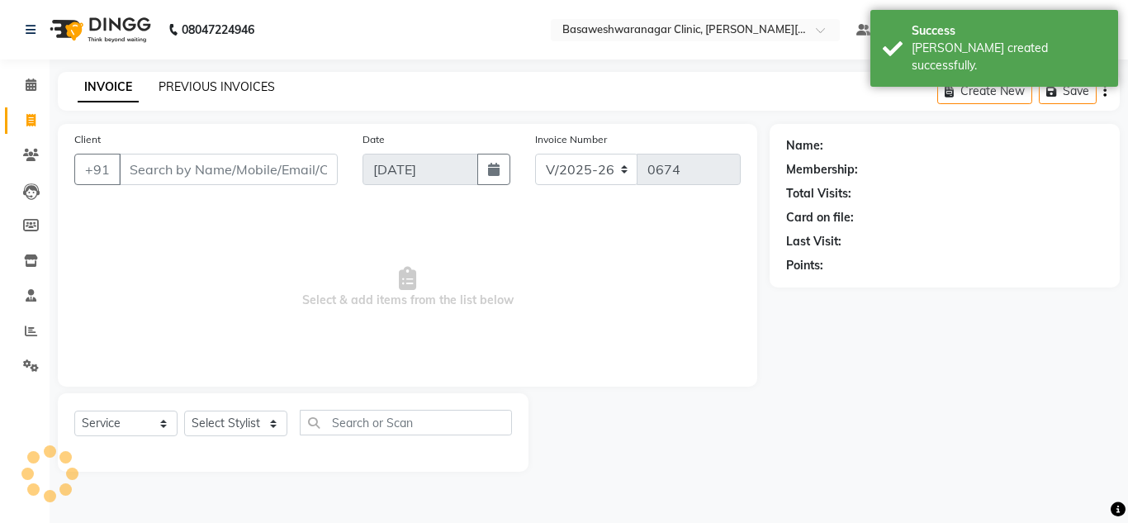
click at [209, 90] on link "PREVIOUS INVOICES" at bounding box center [217, 86] width 116 height 15
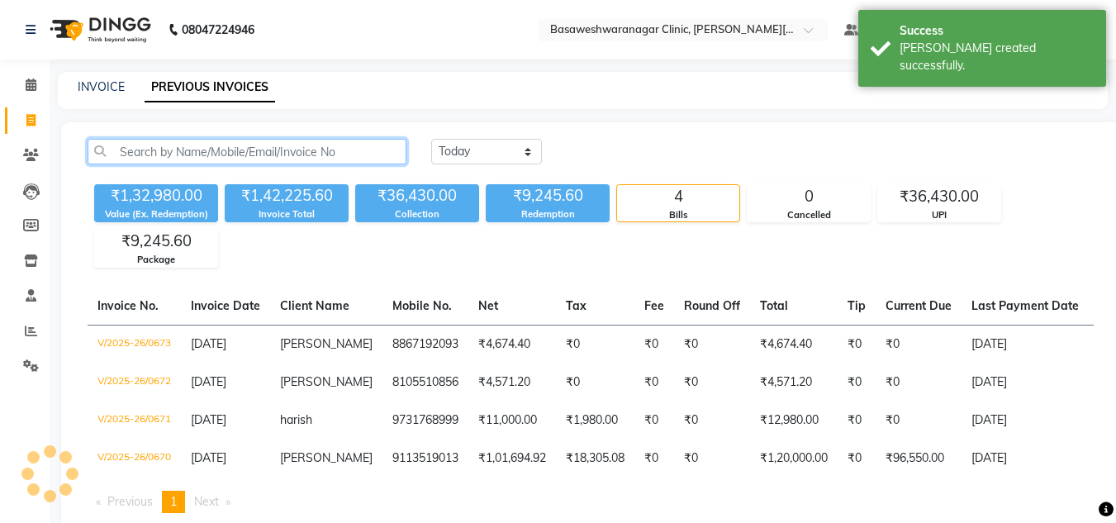
click at [168, 156] on input "text" at bounding box center [247, 152] width 319 height 26
paste input "8867192093"
type input "8867192093"
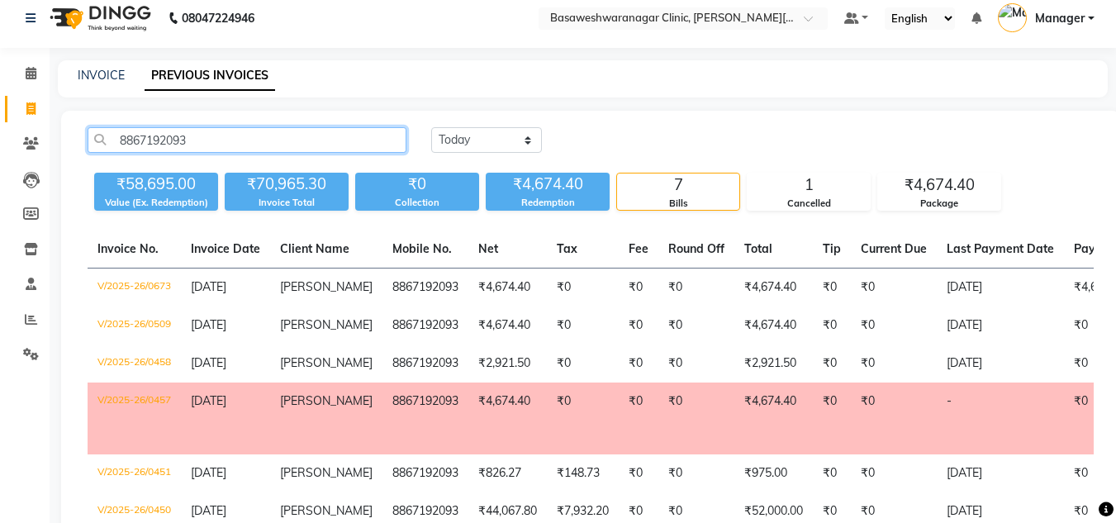
scroll to position [9, 0]
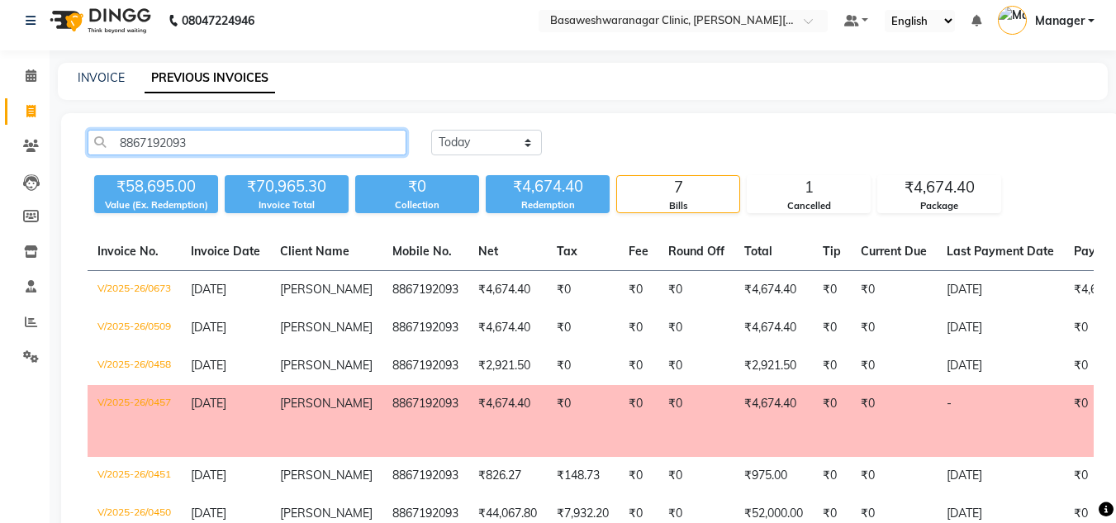
click at [155, 140] on input "8867192093" at bounding box center [247, 143] width 319 height 26
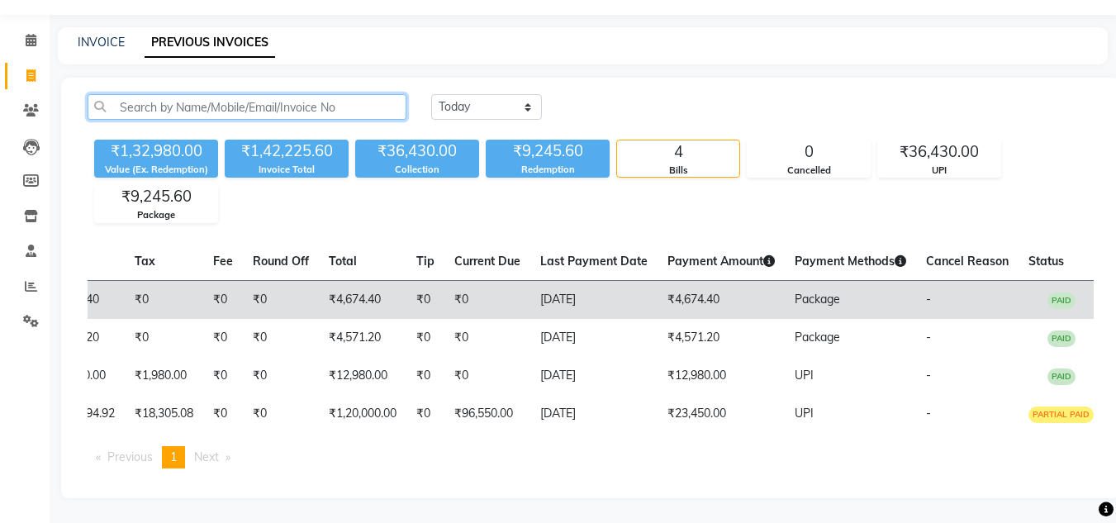
scroll to position [0, 0]
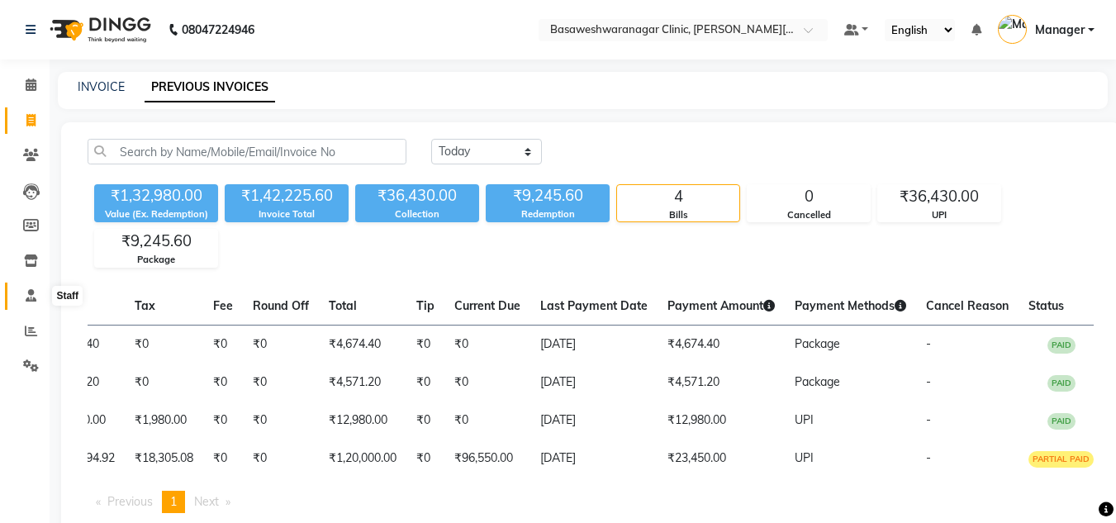
click at [32, 296] on icon at bounding box center [31, 295] width 11 height 12
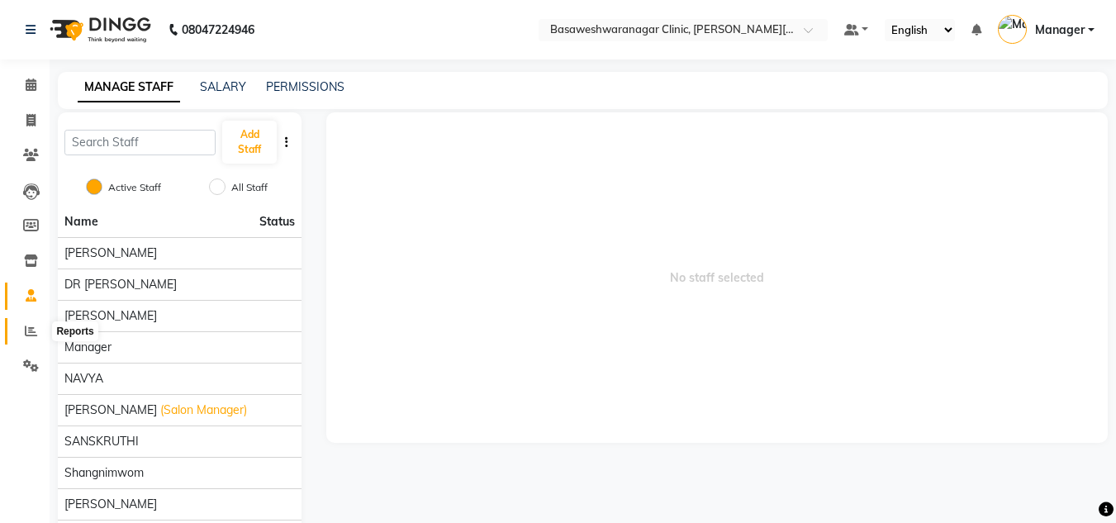
click at [27, 325] on icon at bounding box center [31, 331] width 12 height 12
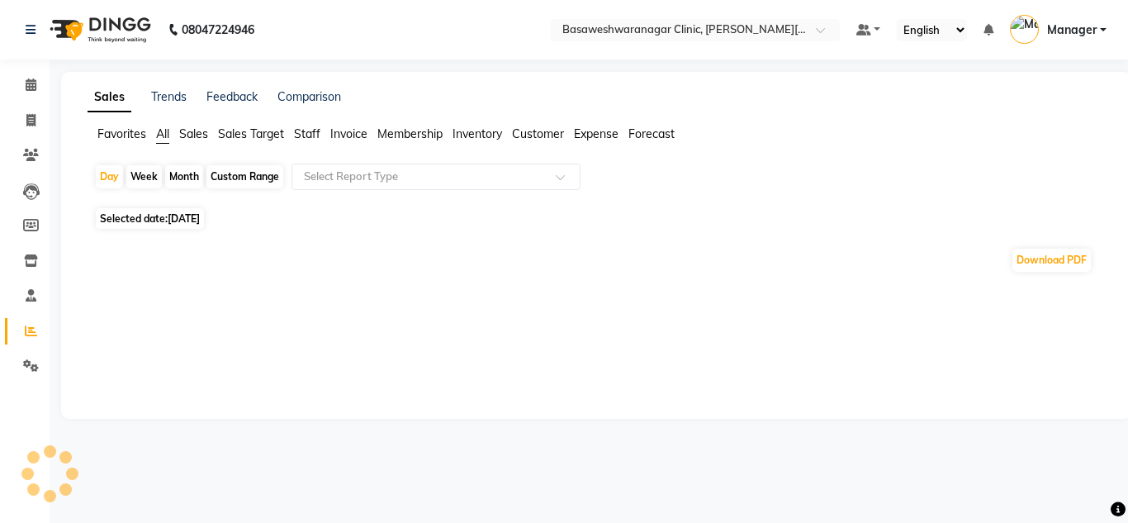
click at [305, 131] on span "Staff" at bounding box center [307, 133] width 26 height 15
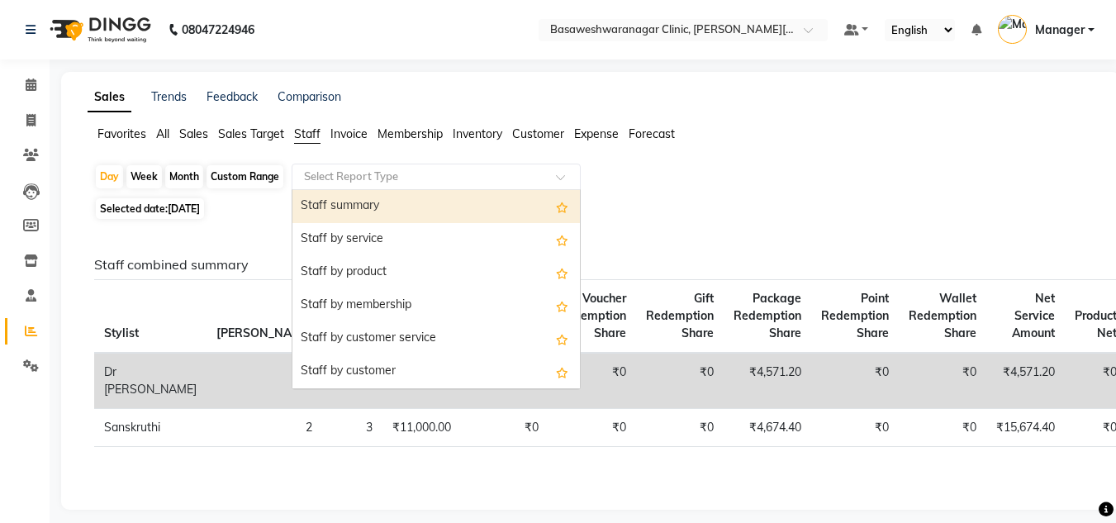
click at [376, 187] on div "Select Report Type" at bounding box center [436, 177] width 289 height 26
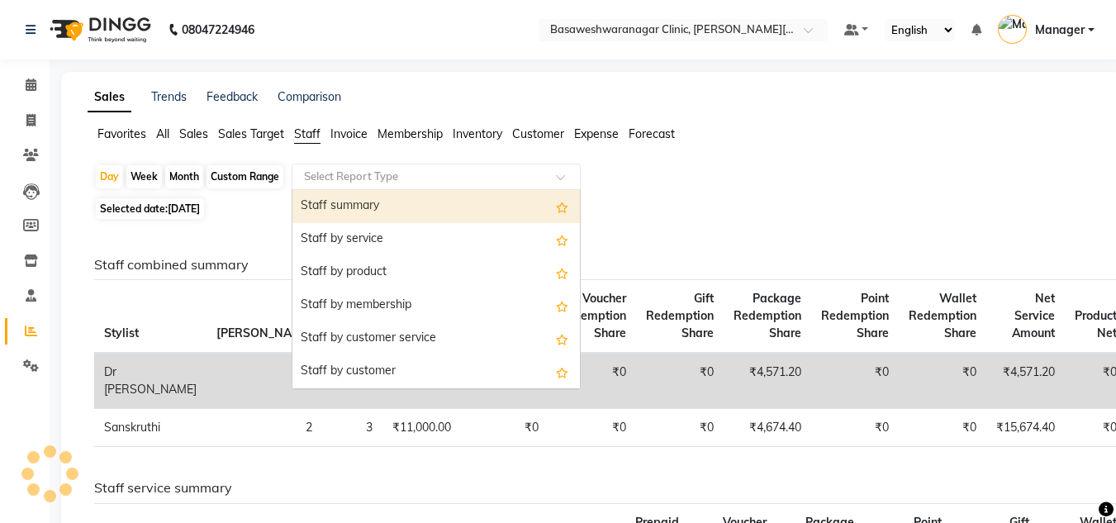
click at [402, 202] on div "Staff summary" at bounding box center [435, 206] width 287 height 33
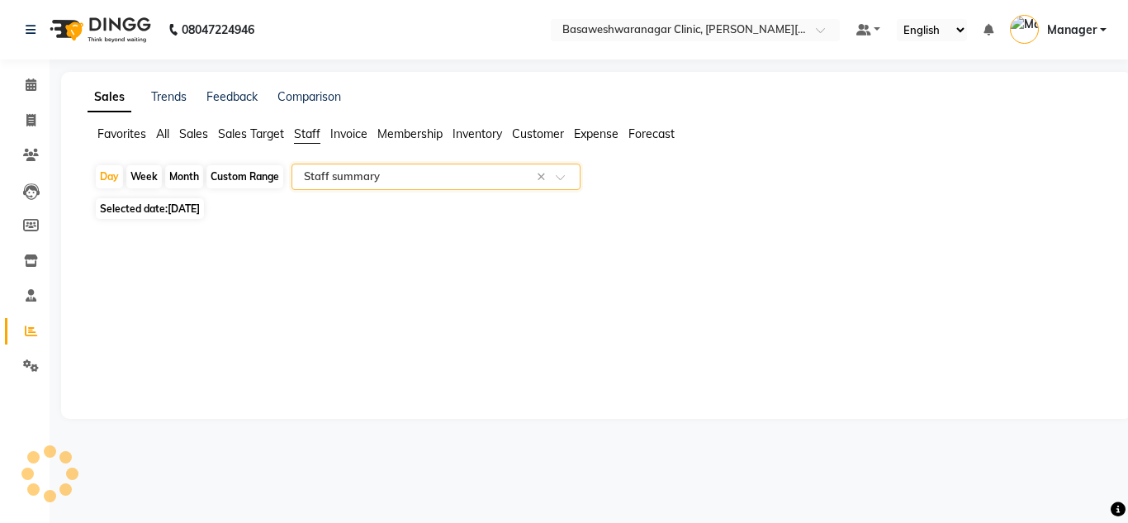
select select "full_report"
select select "csv"
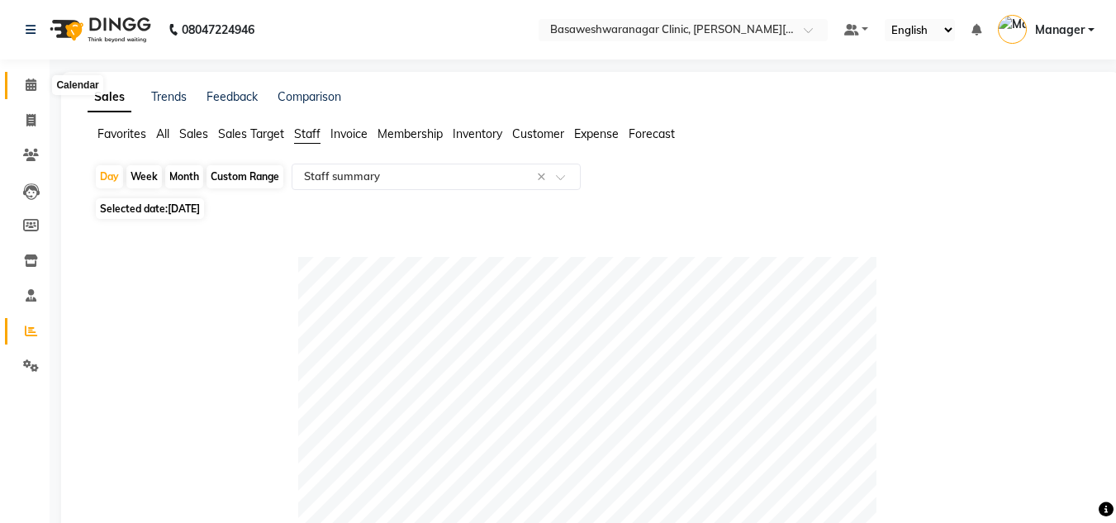
click at [36, 81] on icon at bounding box center [31, 84] width 11 height 12
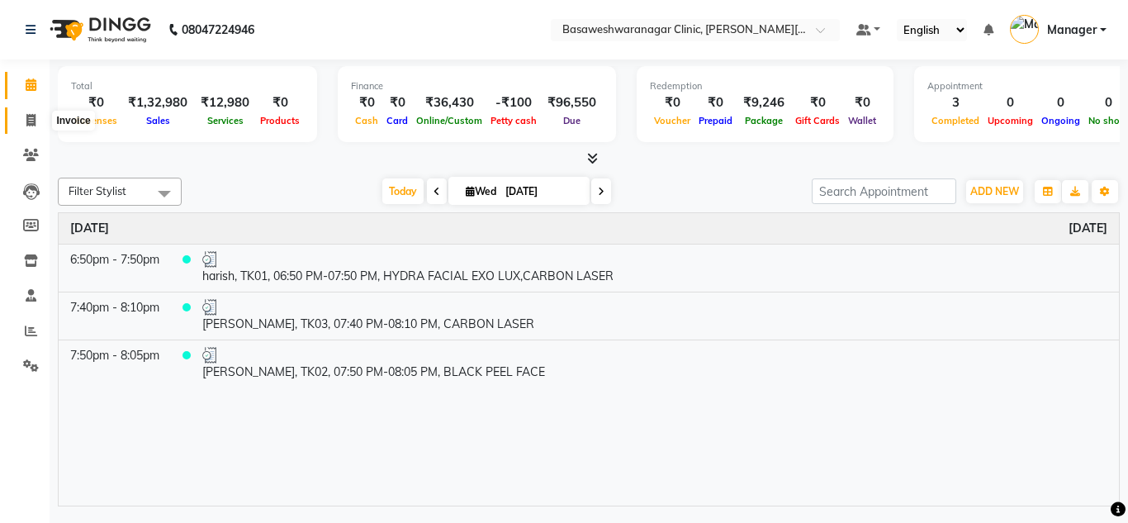
click at [26, 116] on icon at bounding box center [30, 120] width 9 height 12
select select "service"
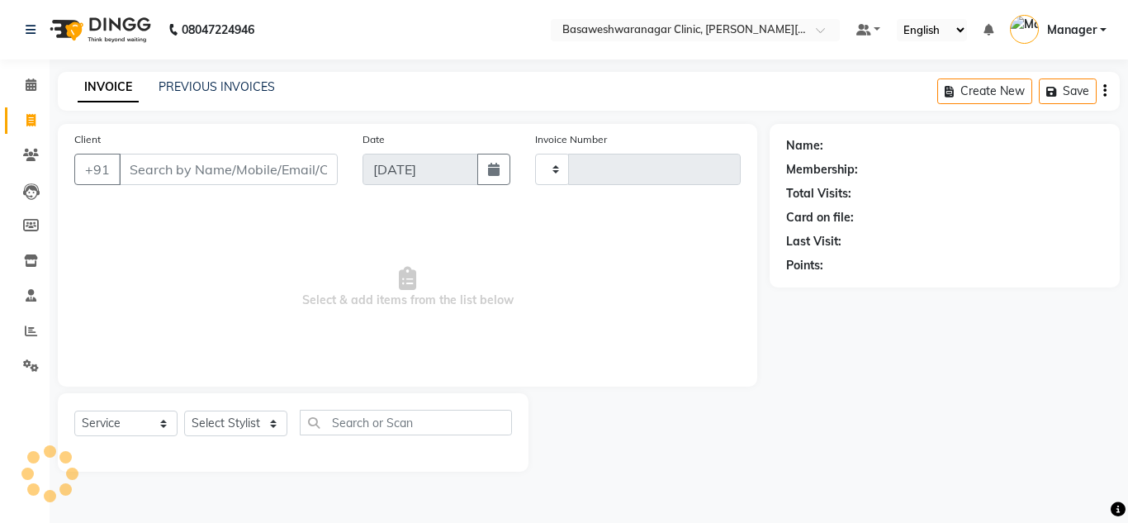
type input "0674"
select select "7441"
click at [209, 88] on link "PREVIOUS INVOICES" at bounding box center [217, 86] width 116 height 15
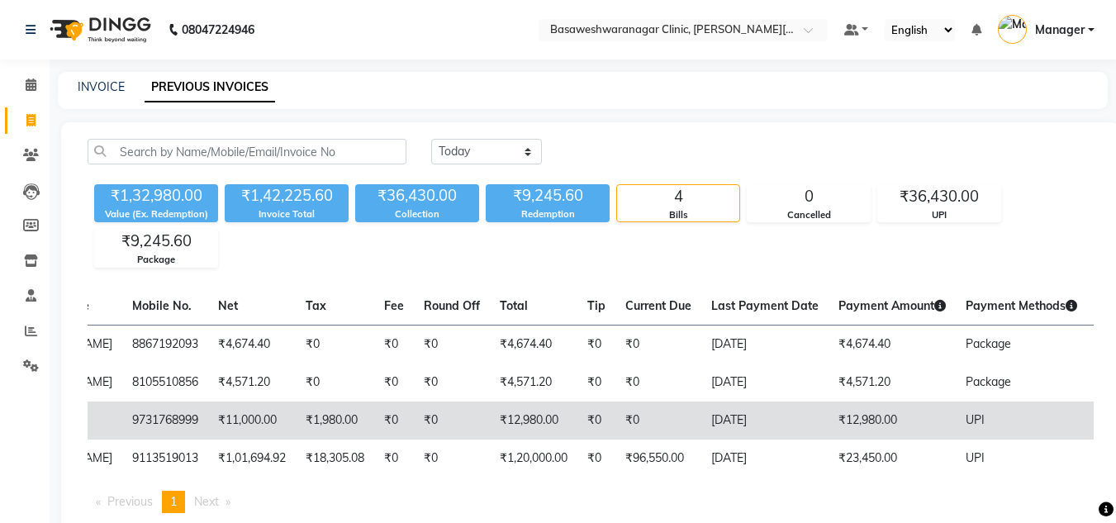
scroll to position [0, 431]
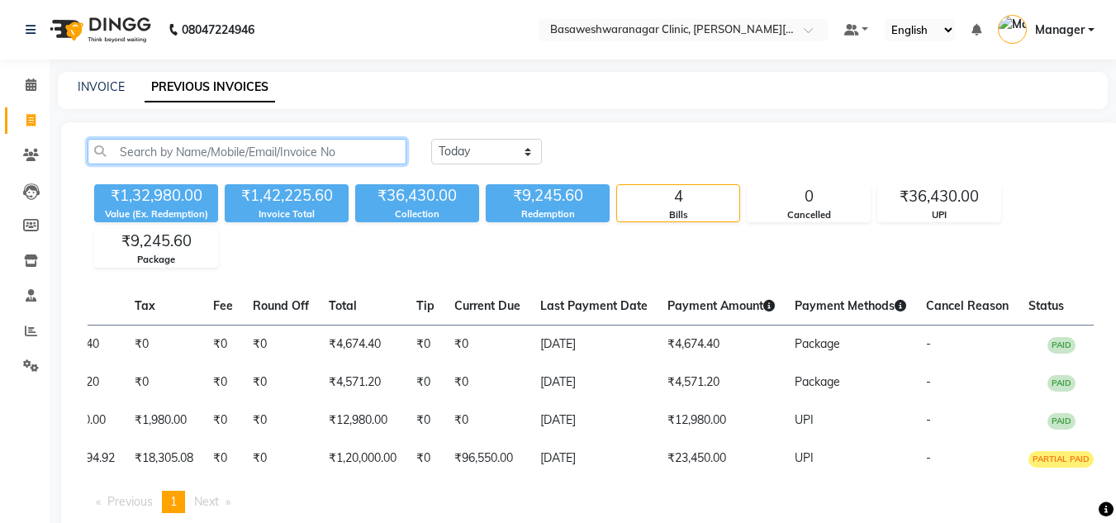
click at [353, 149] on input "text" at bounding box center [247, 152] width 319 height 26
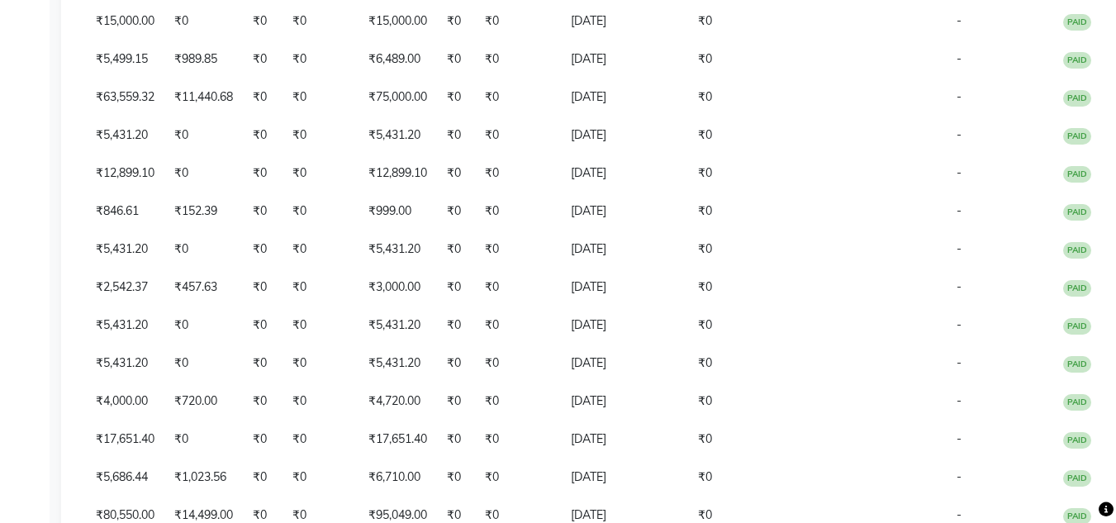
scroll to position [733, 0]
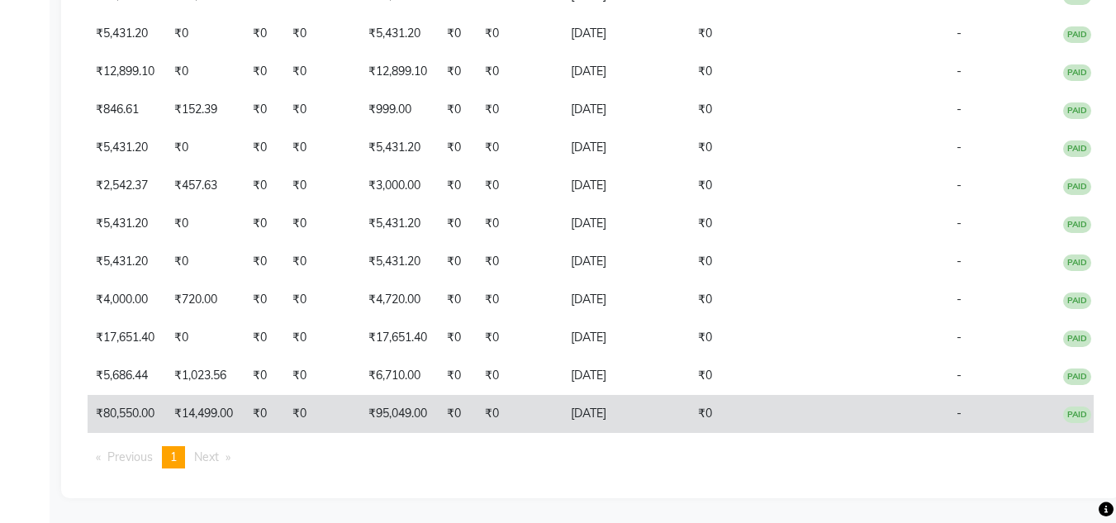
type input "[PERSON_NAME]"
click at [496, 401] on td "₹0" at bounding box center [518, 414] width 86 height 38
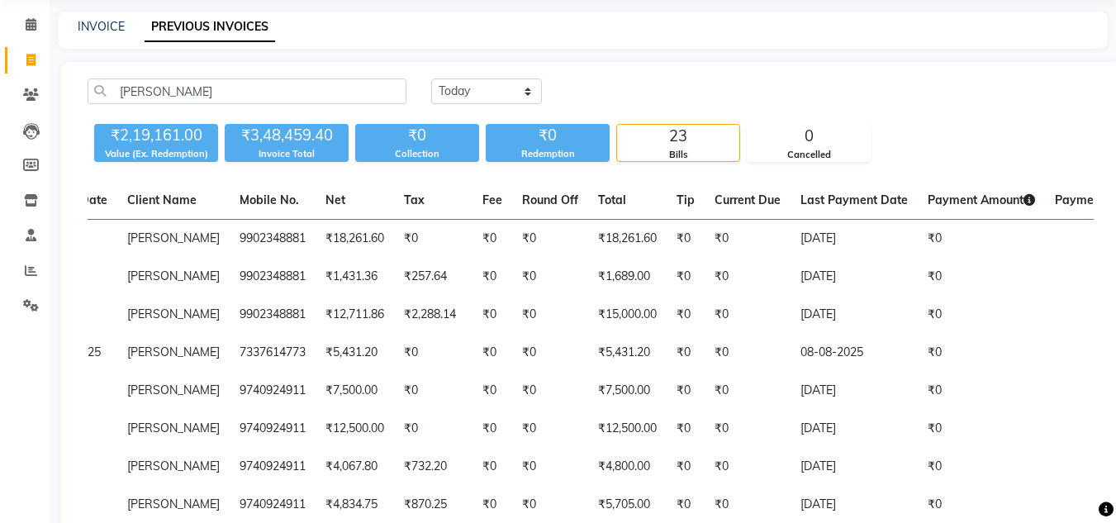
scroll to position [0, 83]
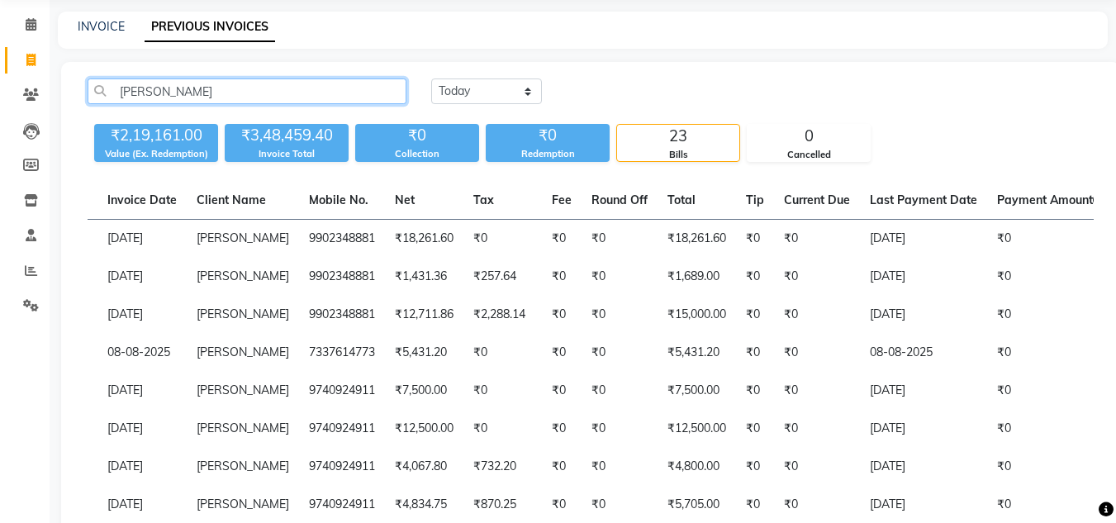
click at [132, 86] on input "[PERSON_NAME]" at bounding box center [247, 91] width 319 height 26
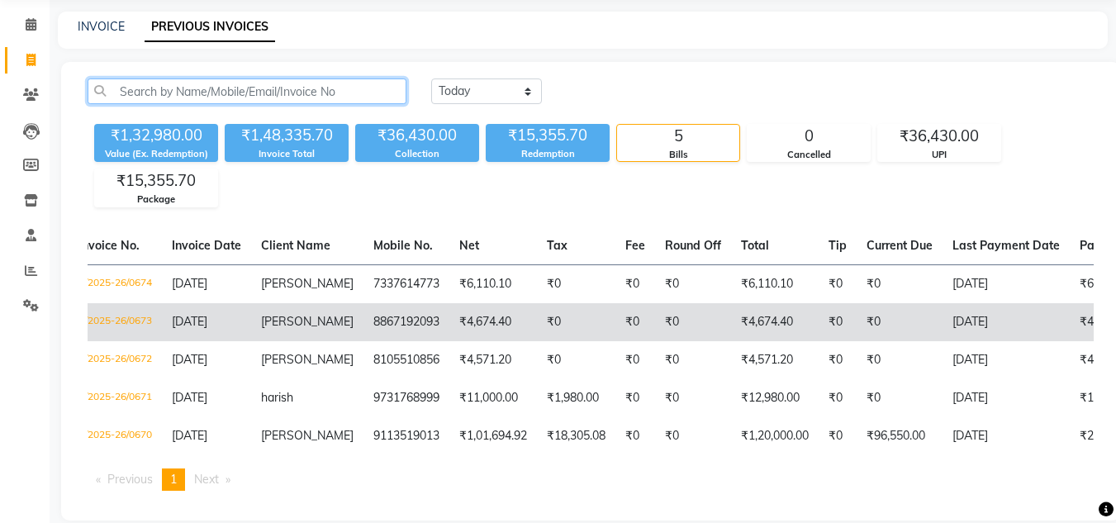
scroll to position [0, 20]
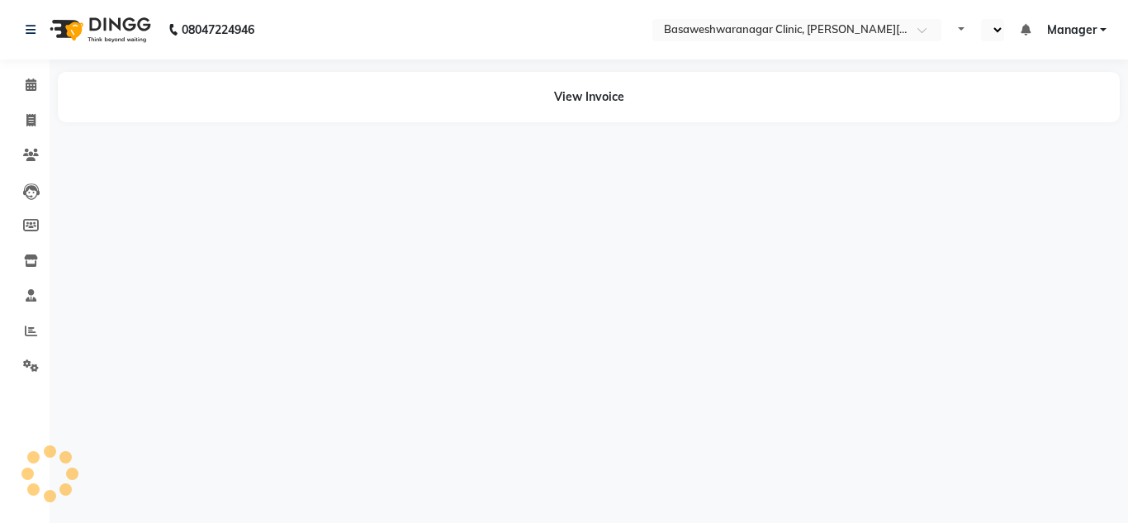
select select "en"
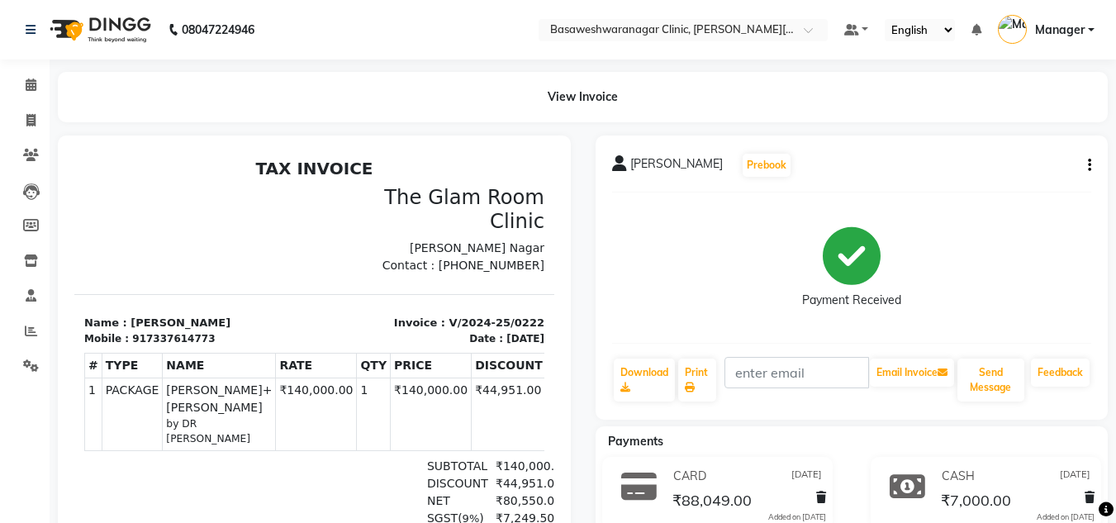
click at [159, 331] on div "917337614773" at bounding box center [173, 338] width 83 height 15
copy div "917337614773"
click at [26, 119] on icon at bounding box center [30, 120] width 9 height 12
select select "service"
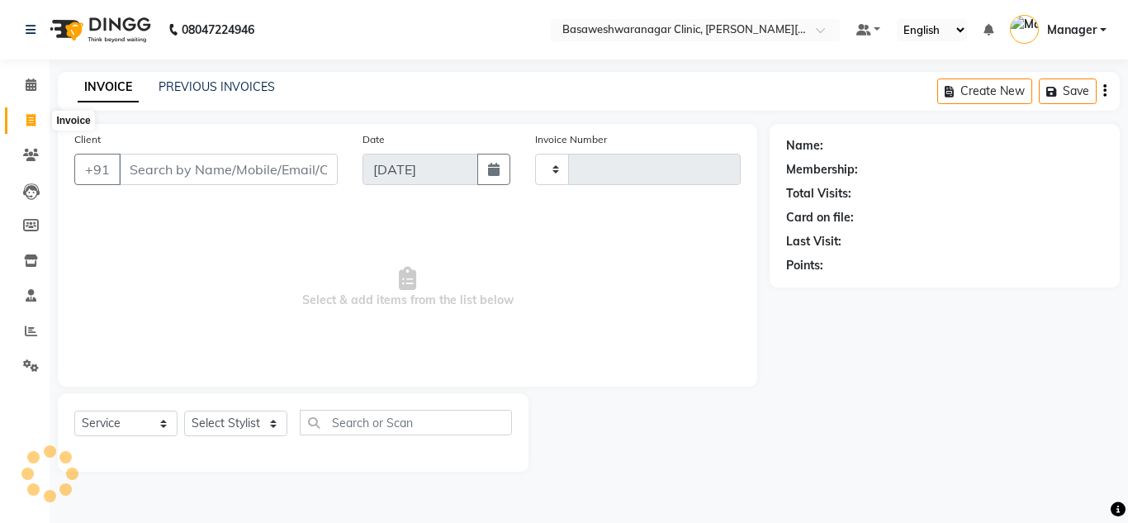
type input "0674"
select select "7441"
type input "917337614773"
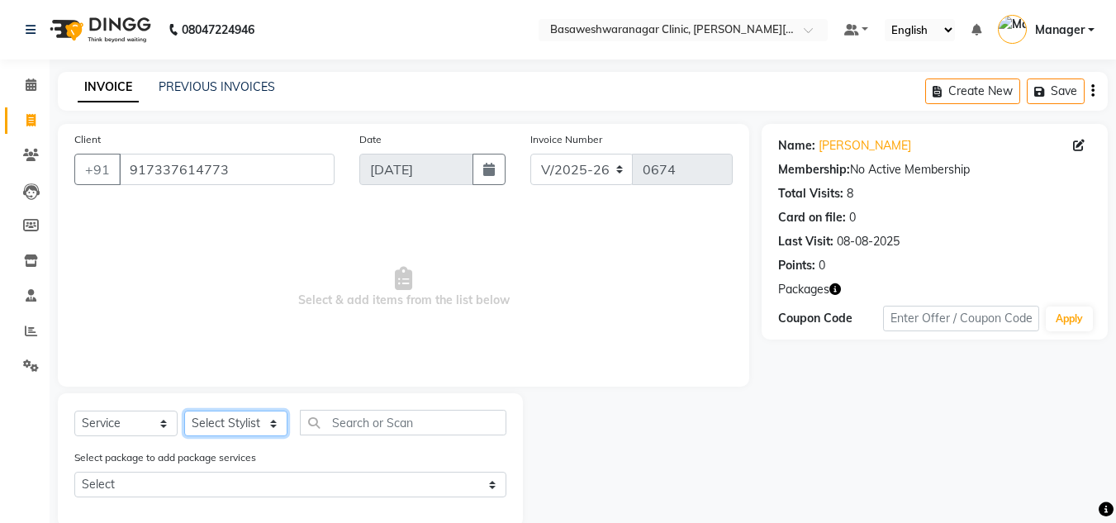
click at [248, 425] on select "Select Stylist [PERSON_NAME] [PERSON_NAME] Manager NAVYA [PERSON_NAME] shangnim…" at bounding box center [235, 424] width 103 height 26
select select "65316"
click at [184, 411] on select "Select Stylist [PERSON_NAME] [PERSON_NAME] Manager NAVYA [PERSON_NAME] shangnim…" at bounding box center [235, 424] width 103 height 26
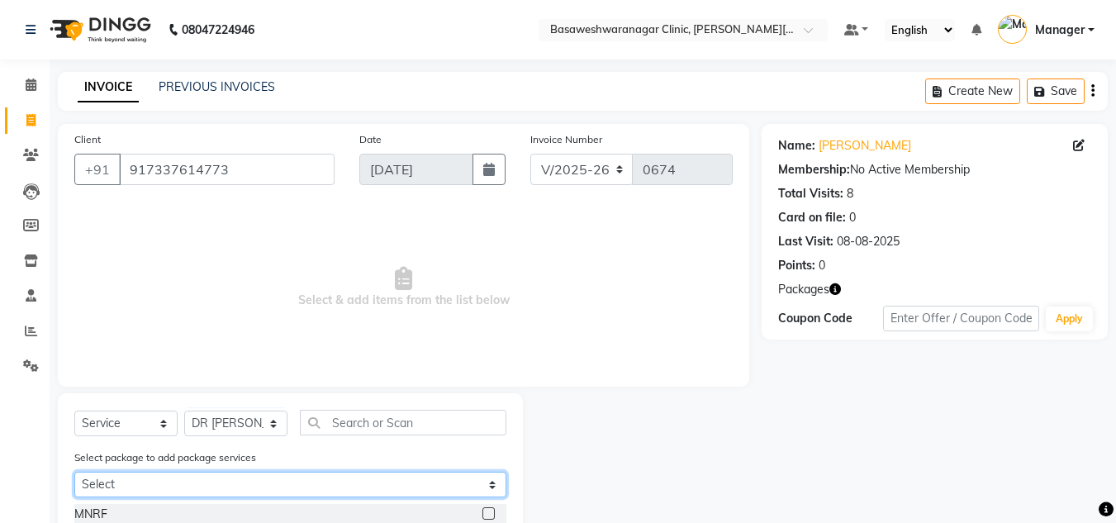
click at [220, 493] on select "Select soumya+sumitra" at bounding box center [290, 485] width 432 height 26
select select "1: Object"
click at [74, 472] on select "Select soumya+sumitra" at bounding box center [290, 485] width 432 height 26
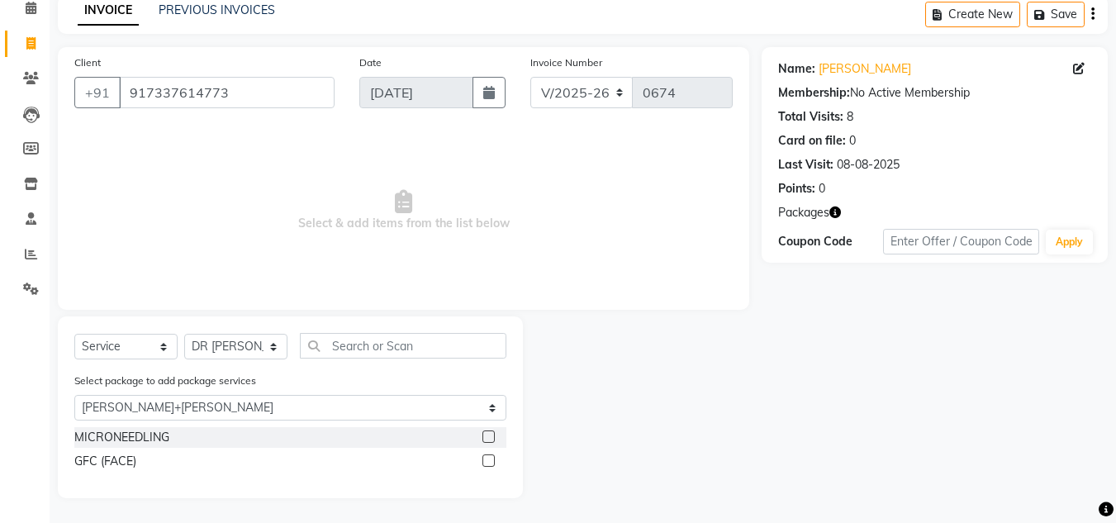
click at [494, 440] on label at bounding box center [488, 436] width 12 height 12
click at [493, 440] on input "checkbox" at bounding box center [487, 437] width 11 height 11
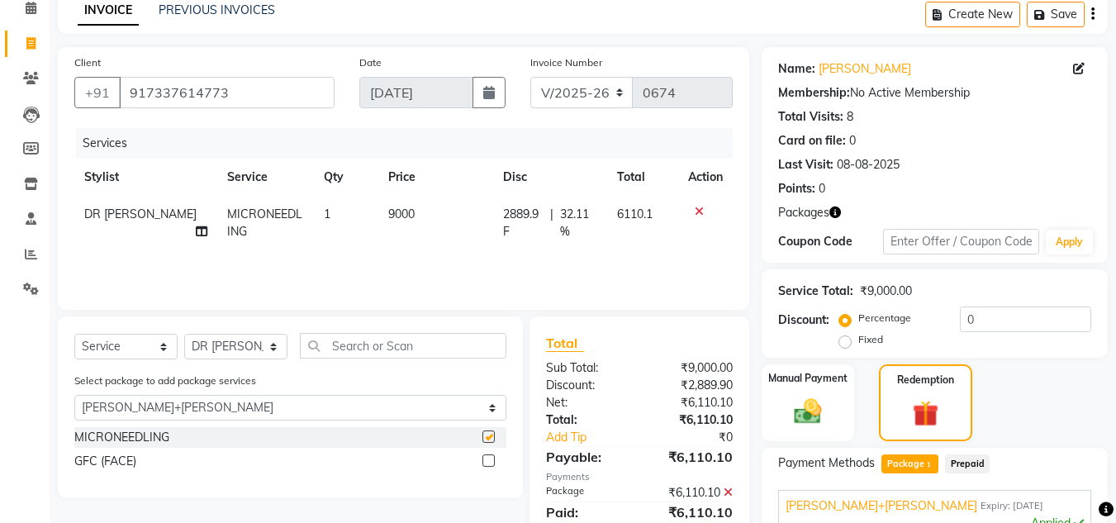
checkbox input "false"
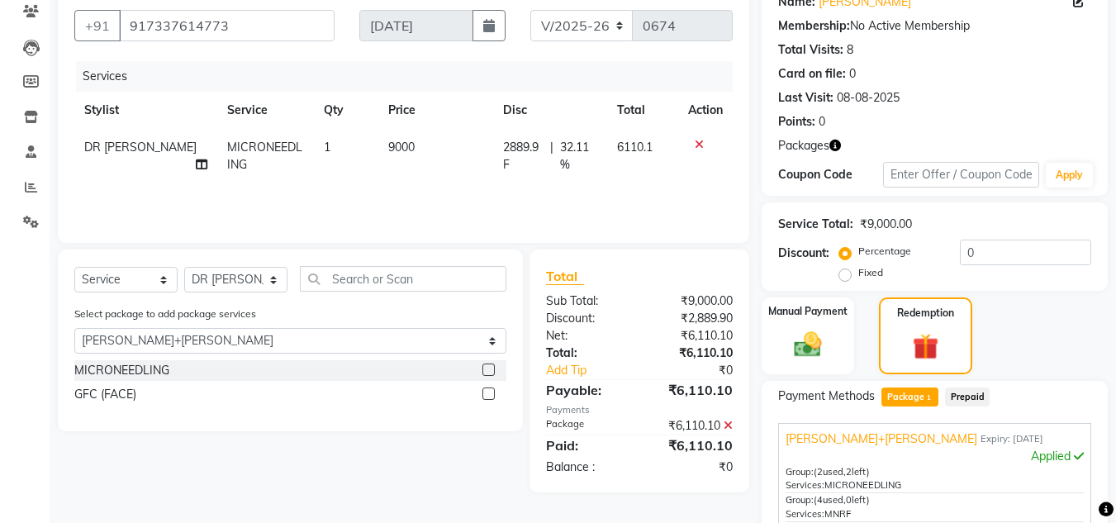
scroll to position [379, 0]
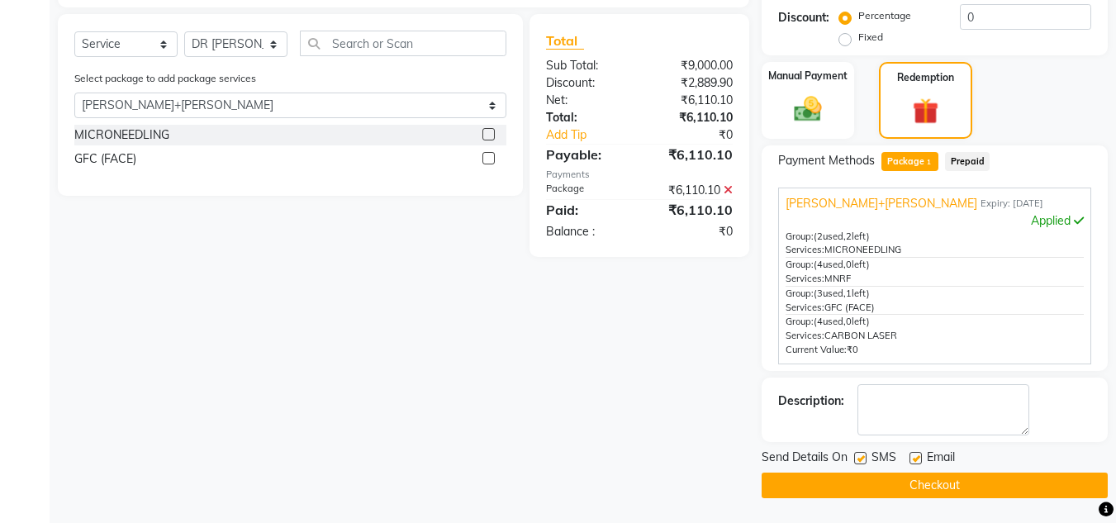
click at [777, 486] on button "Checkout" at bounding box center [935, 485] width 346 height 26
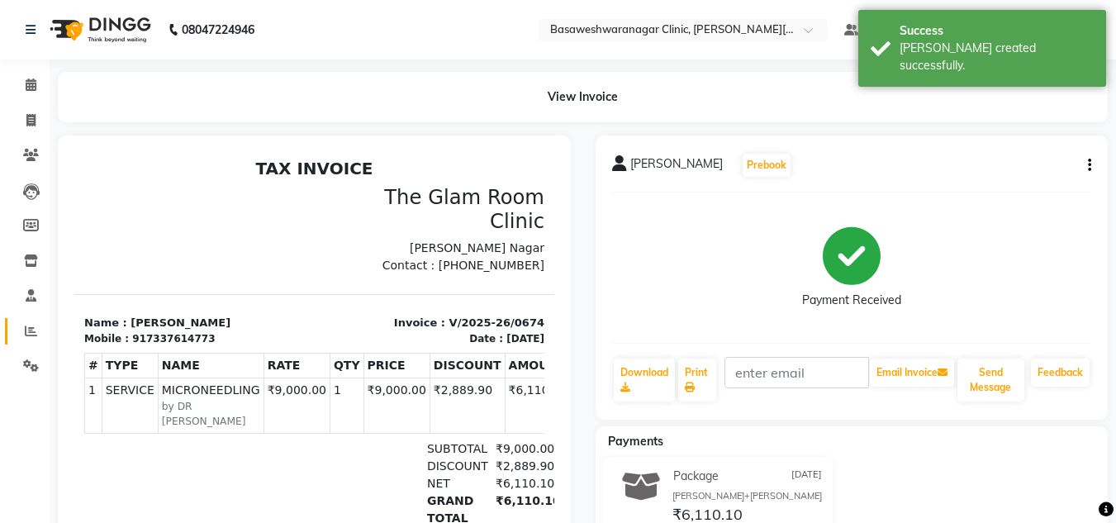
click at [37, 343] on link "Reports" at bounding box center [25, 331] width 40 height 27
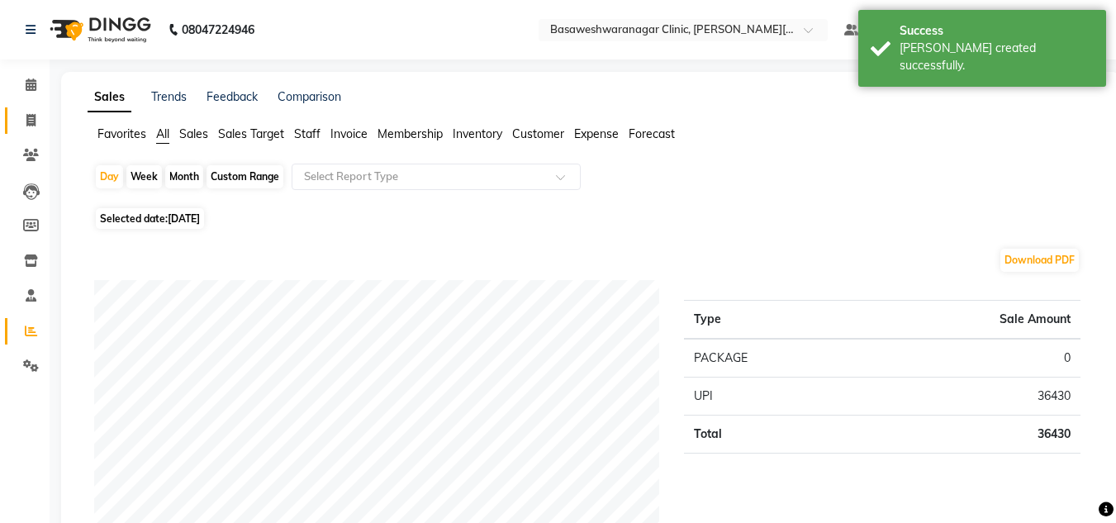
click at [38, 131] on link "Invoice" at bounding box center [25, 120] width 40 height 27
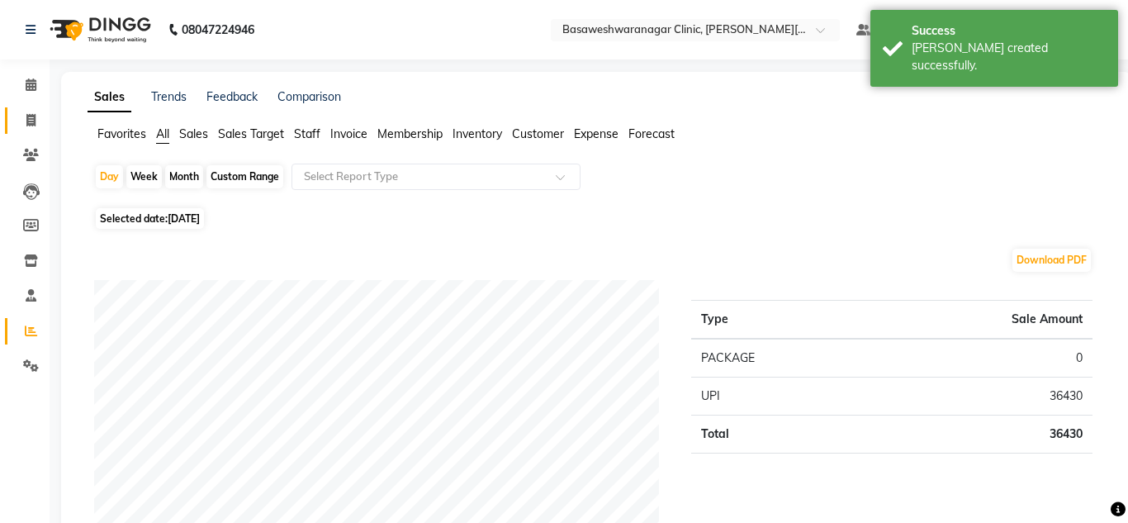
select select "7441"
select select "service"
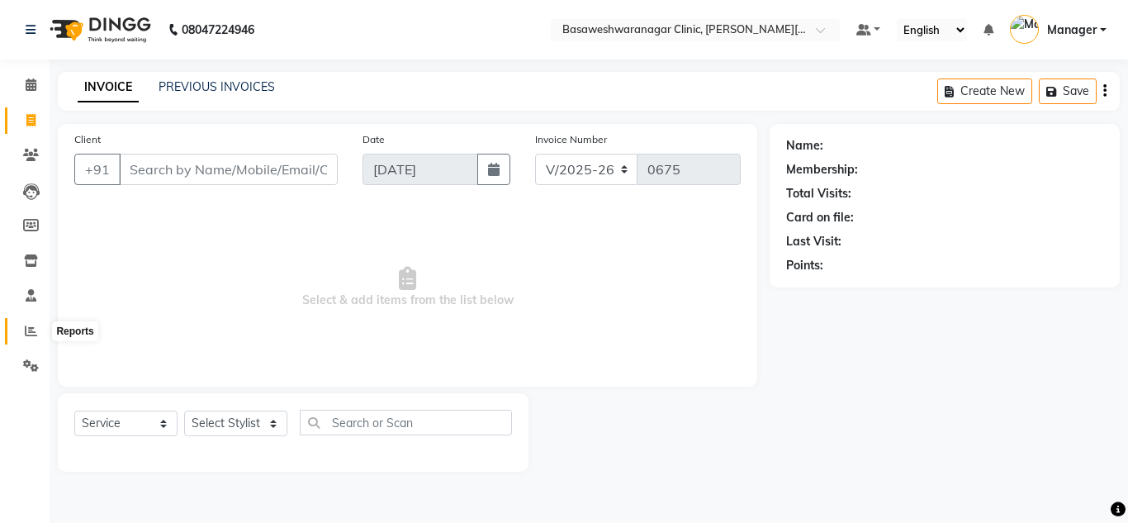
click at [31, 333] on icon at bounding box center [31, 331] width 12 height 12
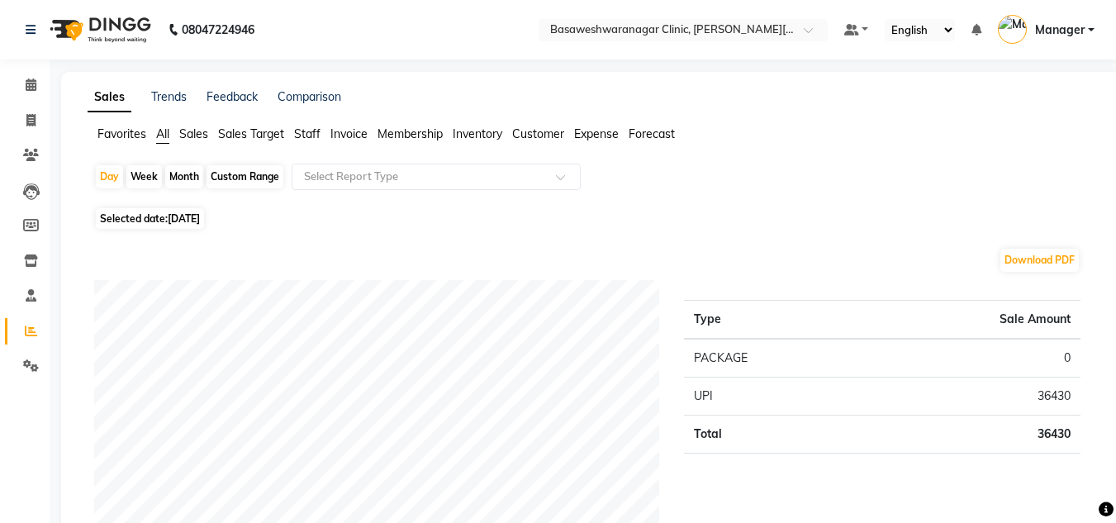
click at [311, 126] on span "Staff" at bounding box center [307, 133] width 26 height 15
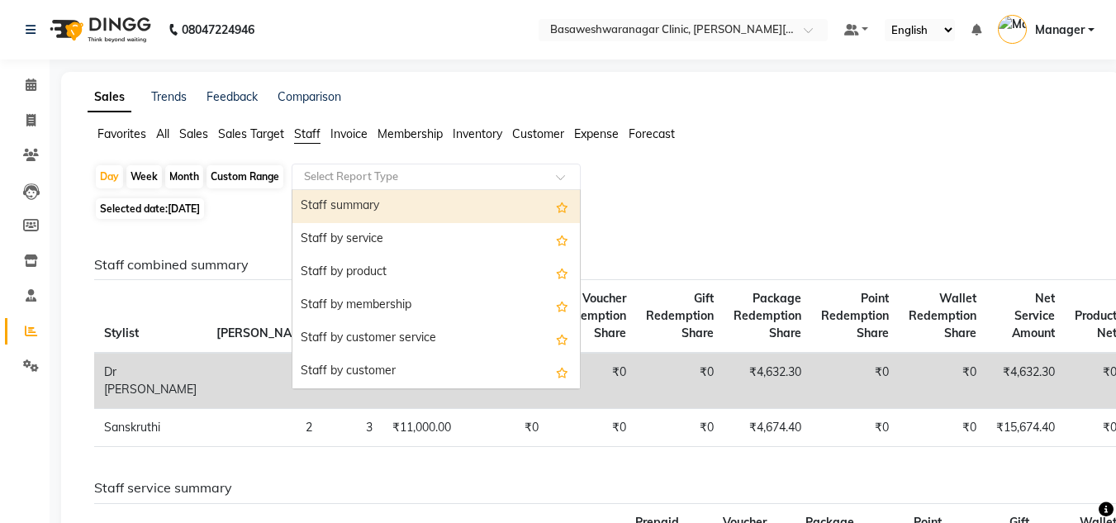
click at [331, 189] on ng-select "Select Report Type Staff summary Staff by service Staff by product Staff by mem…" at bounding box center [436, 177] width 289 height 26
click at [331, 208] on div "Staff summary" at bounding box center [435, 206] width 287 height 33
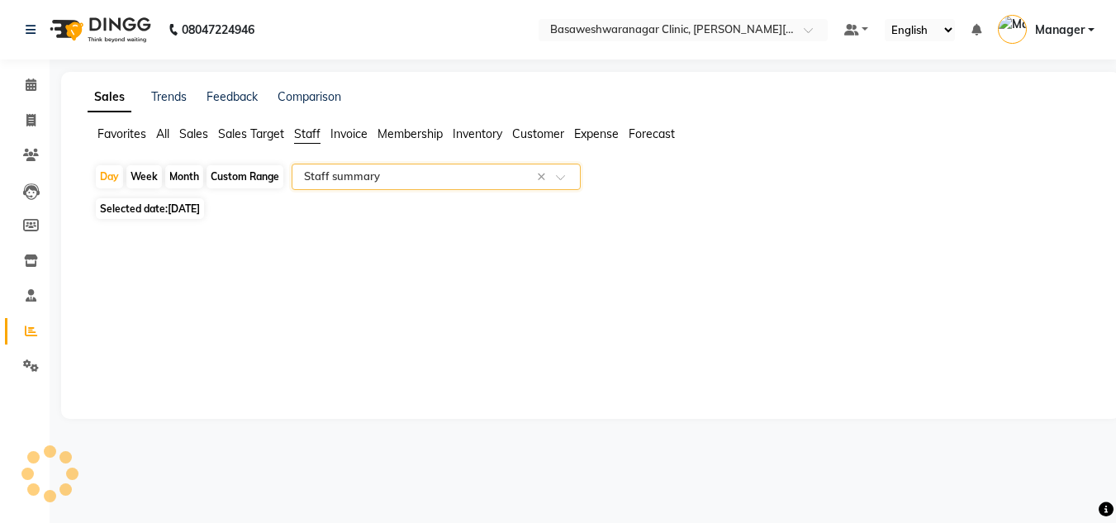
select select "full_report"
select select "csv"
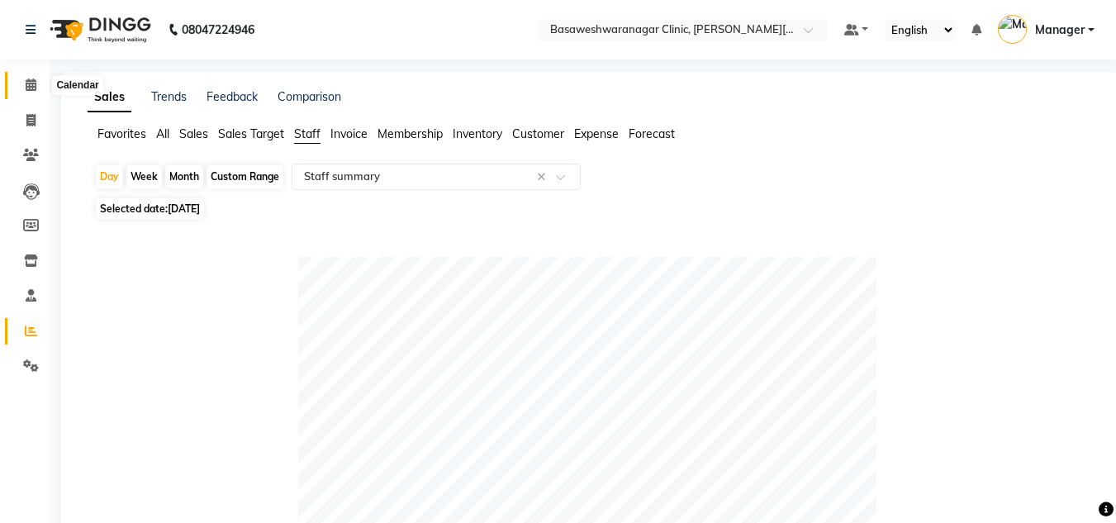
click at [29, 76] on span at bounding box center [31, 85] width 29 height 19
